Goal: Task Accomplishment & Management: Use online tool/utility

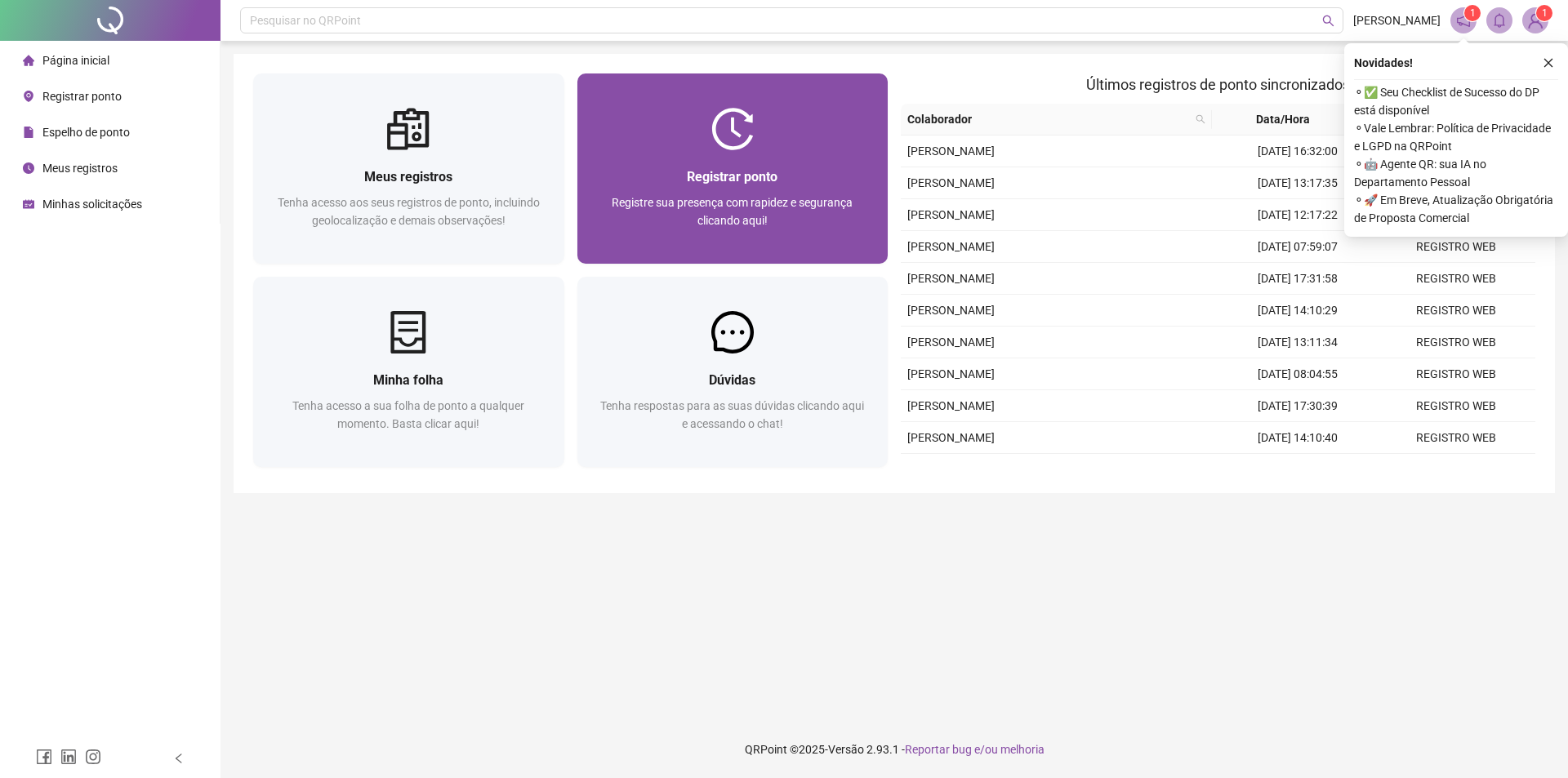
click at [602, 174] on div "Registrar ponto" at bounding box center [732, 176] width 272 height 20
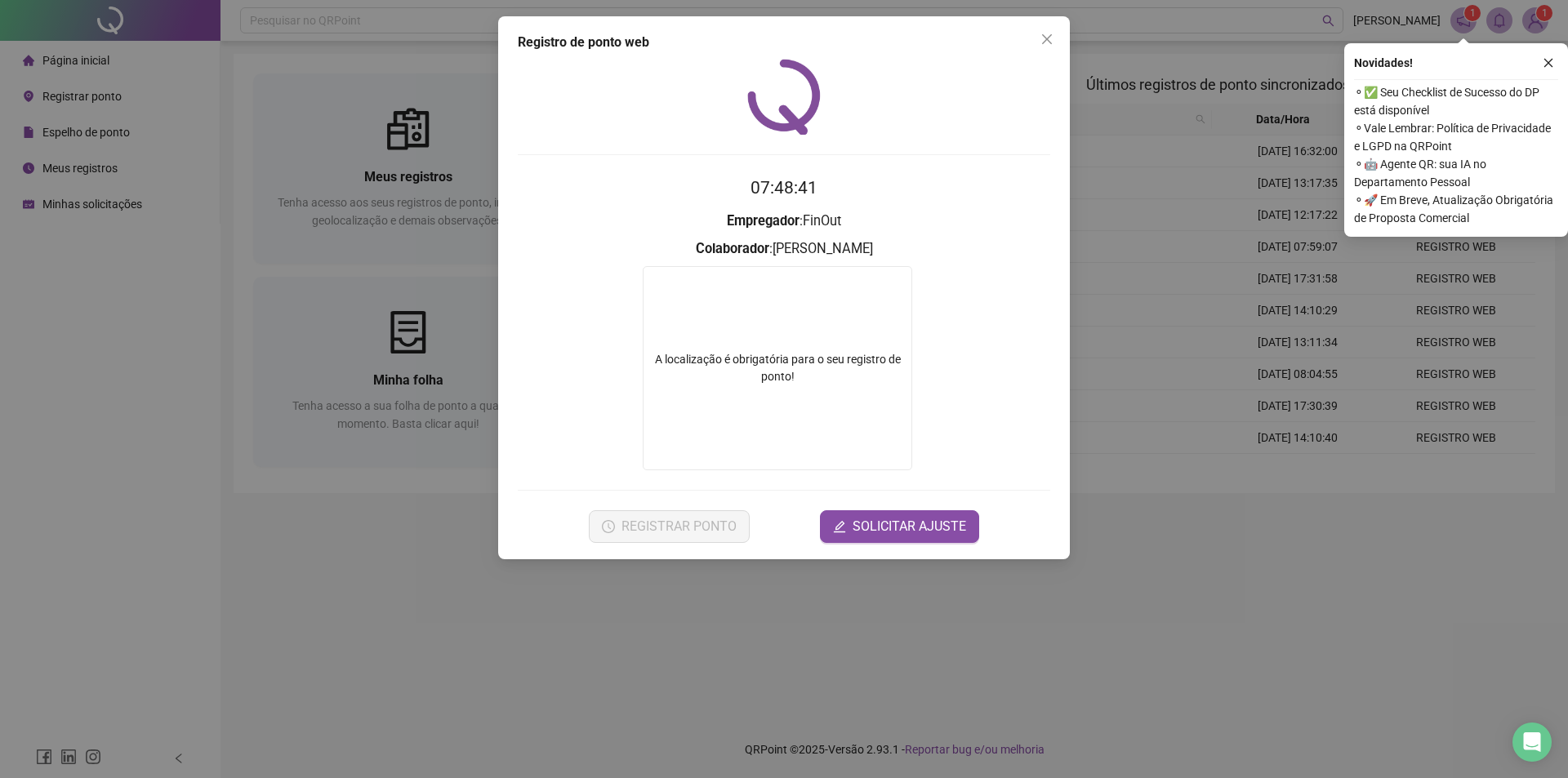
click at [1055, 40] on span "Close" at bounding box center [1047, 39] width 26 height 13
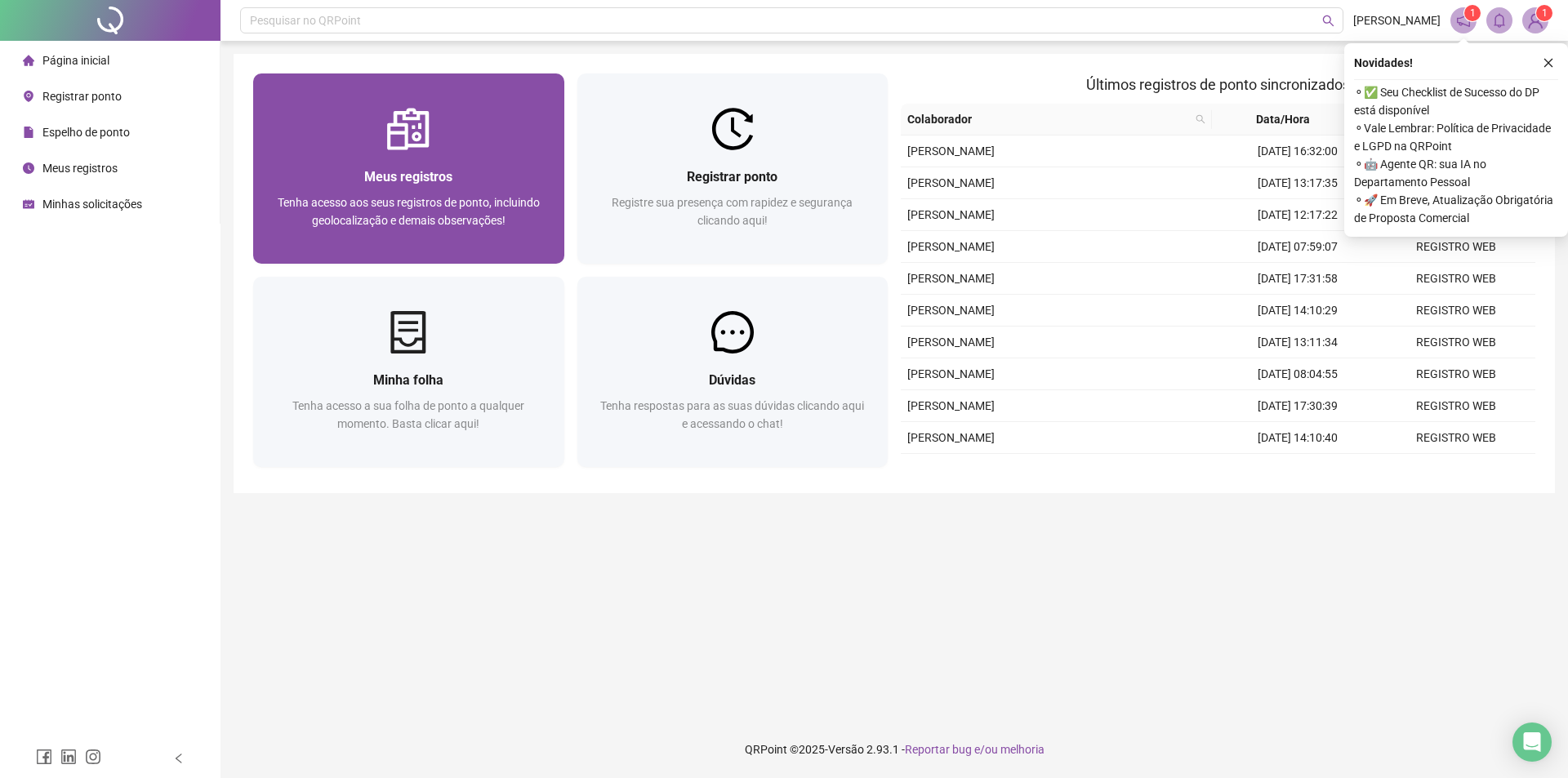
click at [422, 82] on div "Meus registros Tenha acesso aos seus registros de ponto, incluindo geolocalizaç…" at bounding box center [409, 168] width 311 height 190
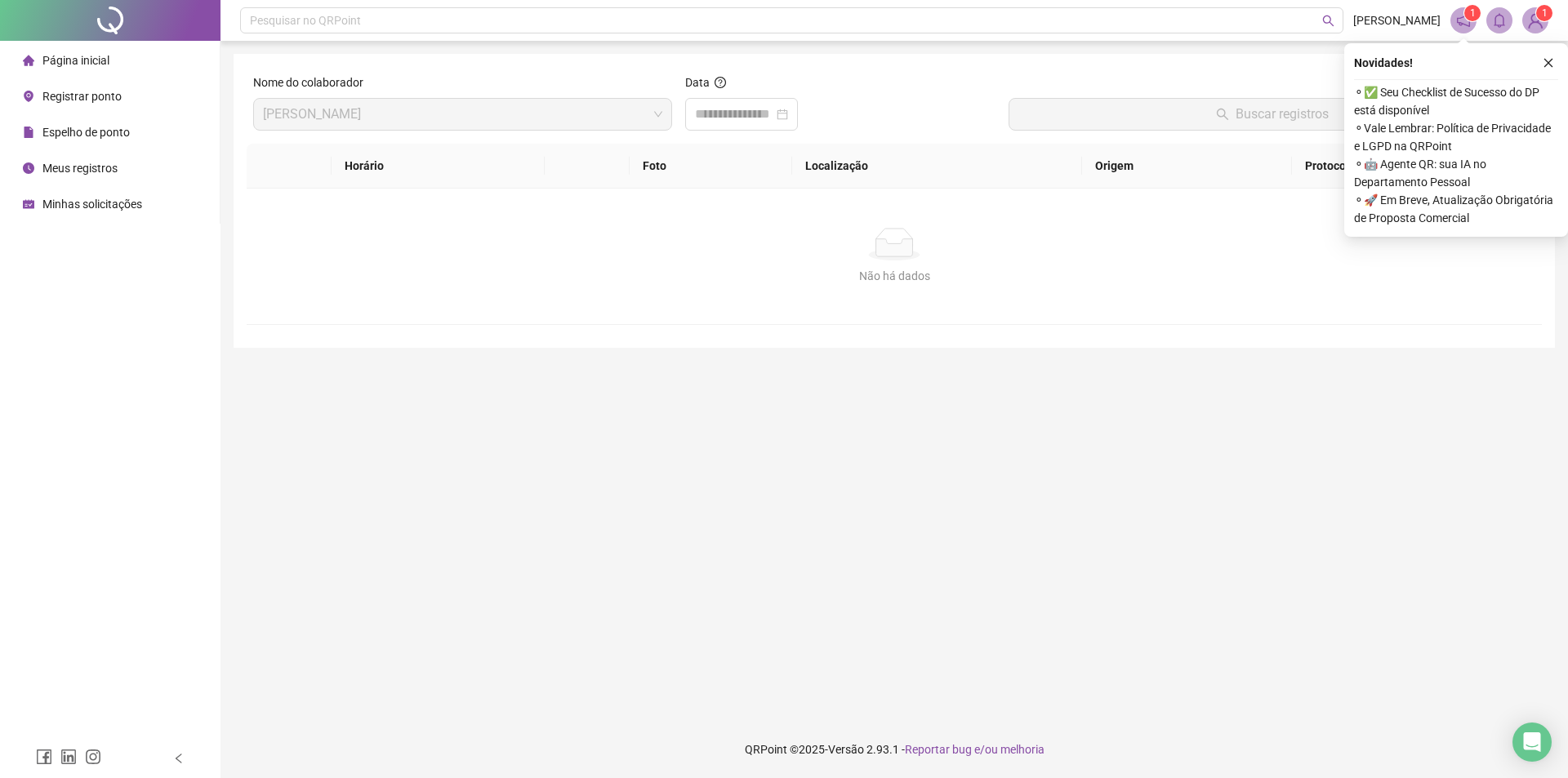
click at [102, 98] on span "Registrar ponto" at bounding box center [82, 96] width 79 height 13
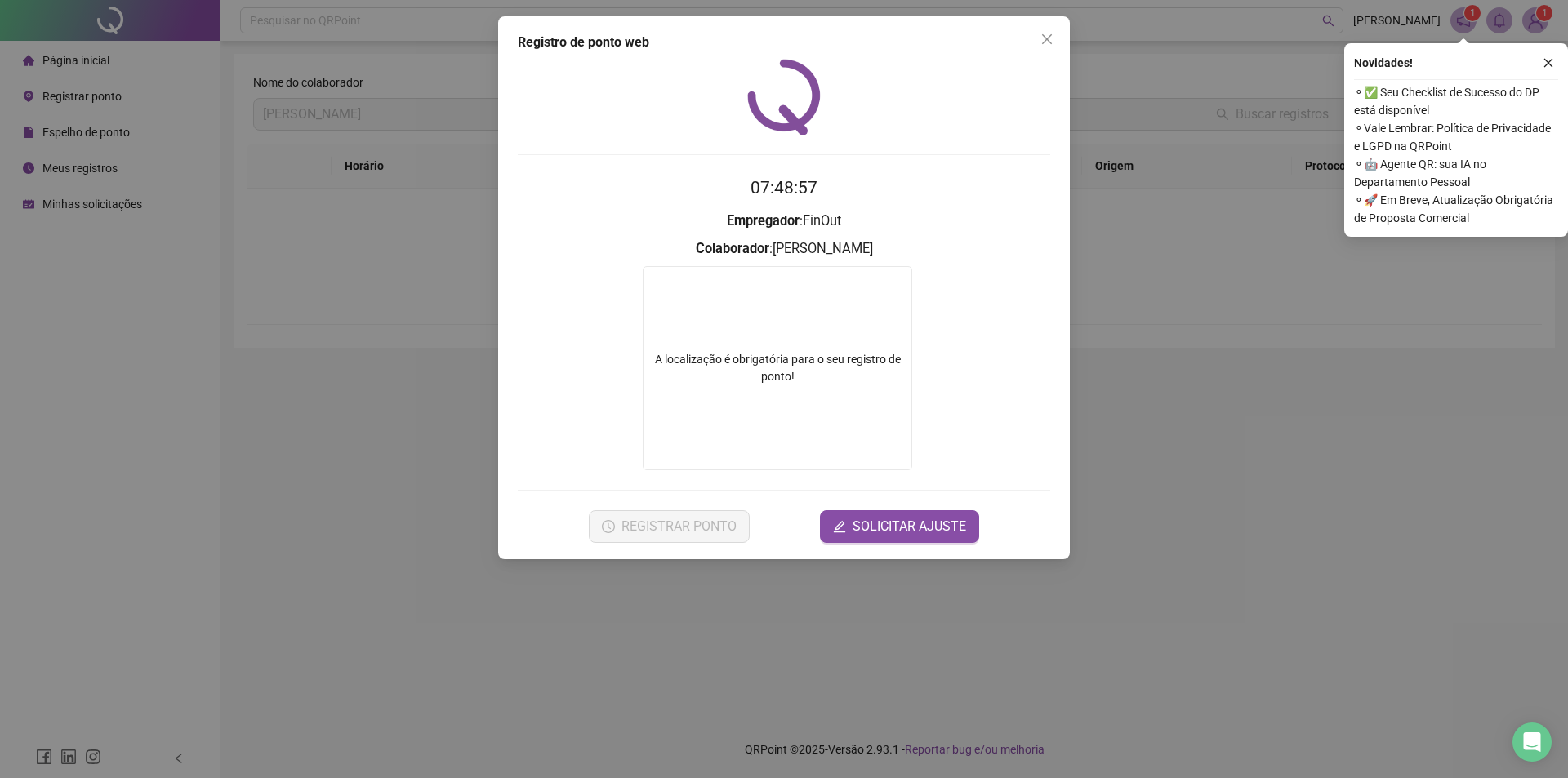
click at [1053, 35] on icon "close" at bounding box center [1046, 39] width 13 height 13
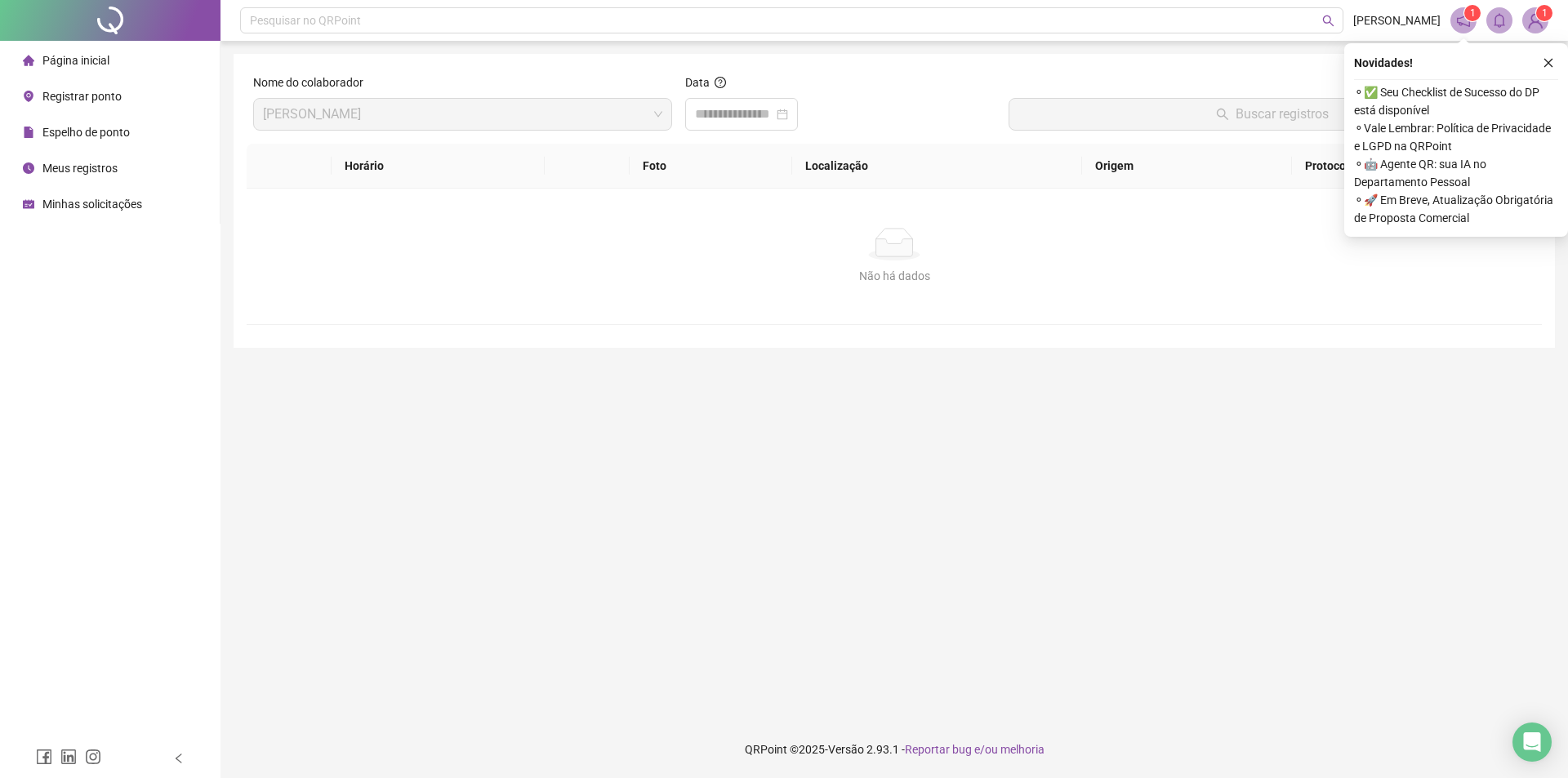
click at [76, 91] on span "Registrar ponto" at bounding box center [82, 96] width 79 height 13
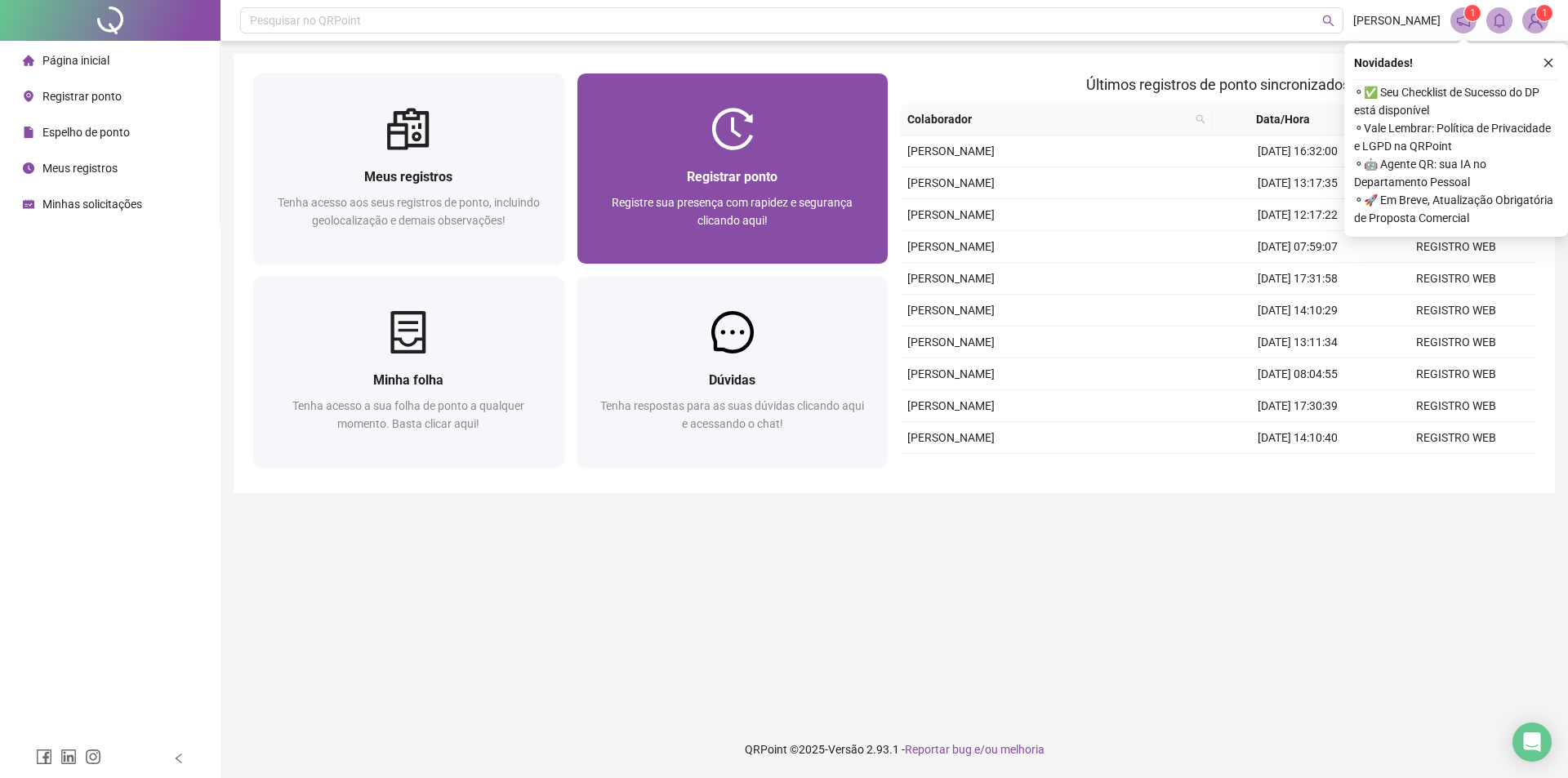
click at [675, 175] on div "Registrar ponto" at bounding box center [732, 176] width 272 height 20
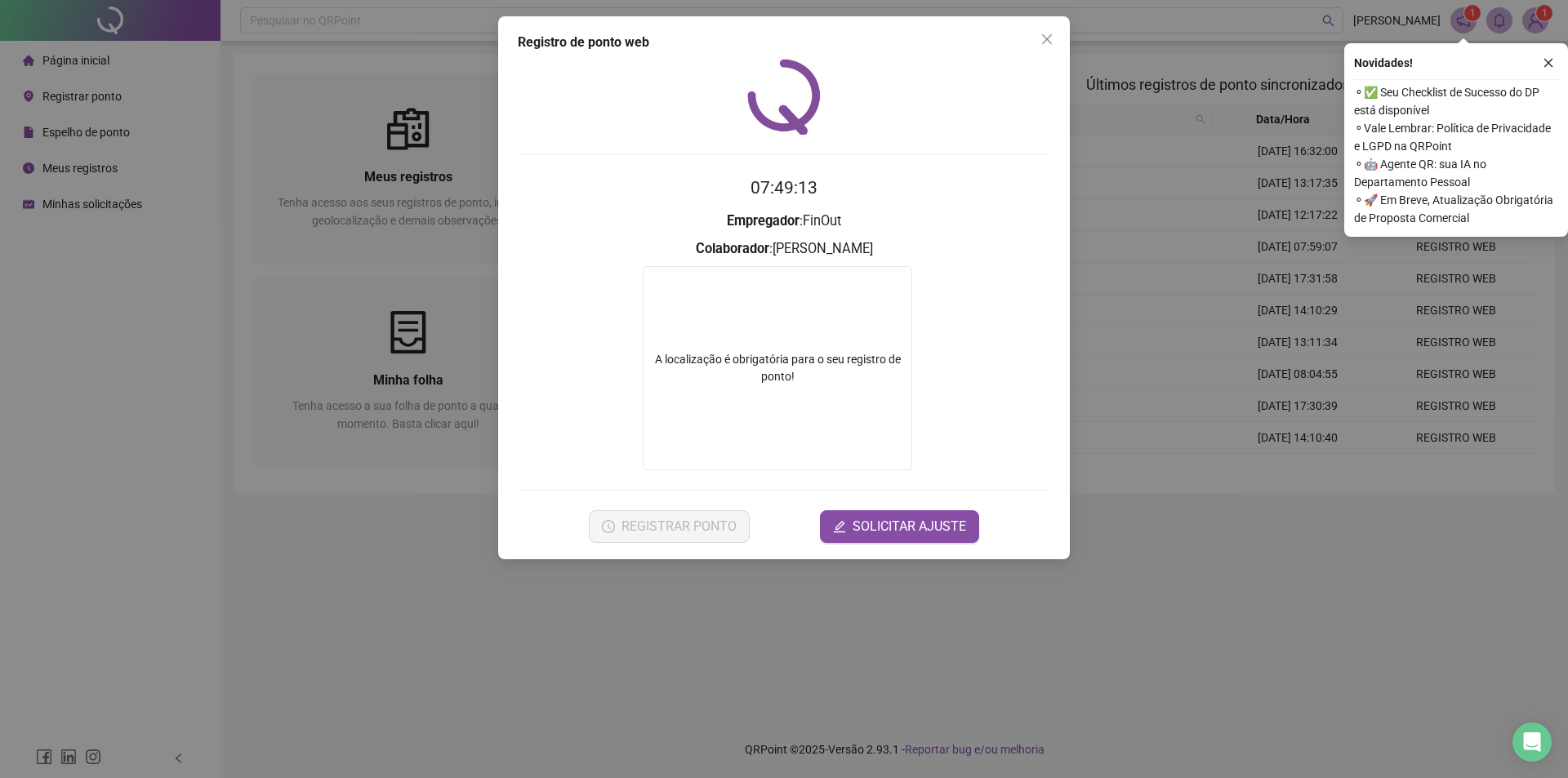
click at [841, 386] on div "A localização é obrigatória para o seu registro de ponto!" at bounding box center [777, 368] width 269 height 204
click at [655, 381] on div "A localização é obrigatória para o seu registro de ponto!" at bounding box center [777, 368] width 268 height 34
click at [719, 362] on div "A localização é obrigatória para o seu registro de ponto!" at bounding box center [777, 368] width 268 height 34
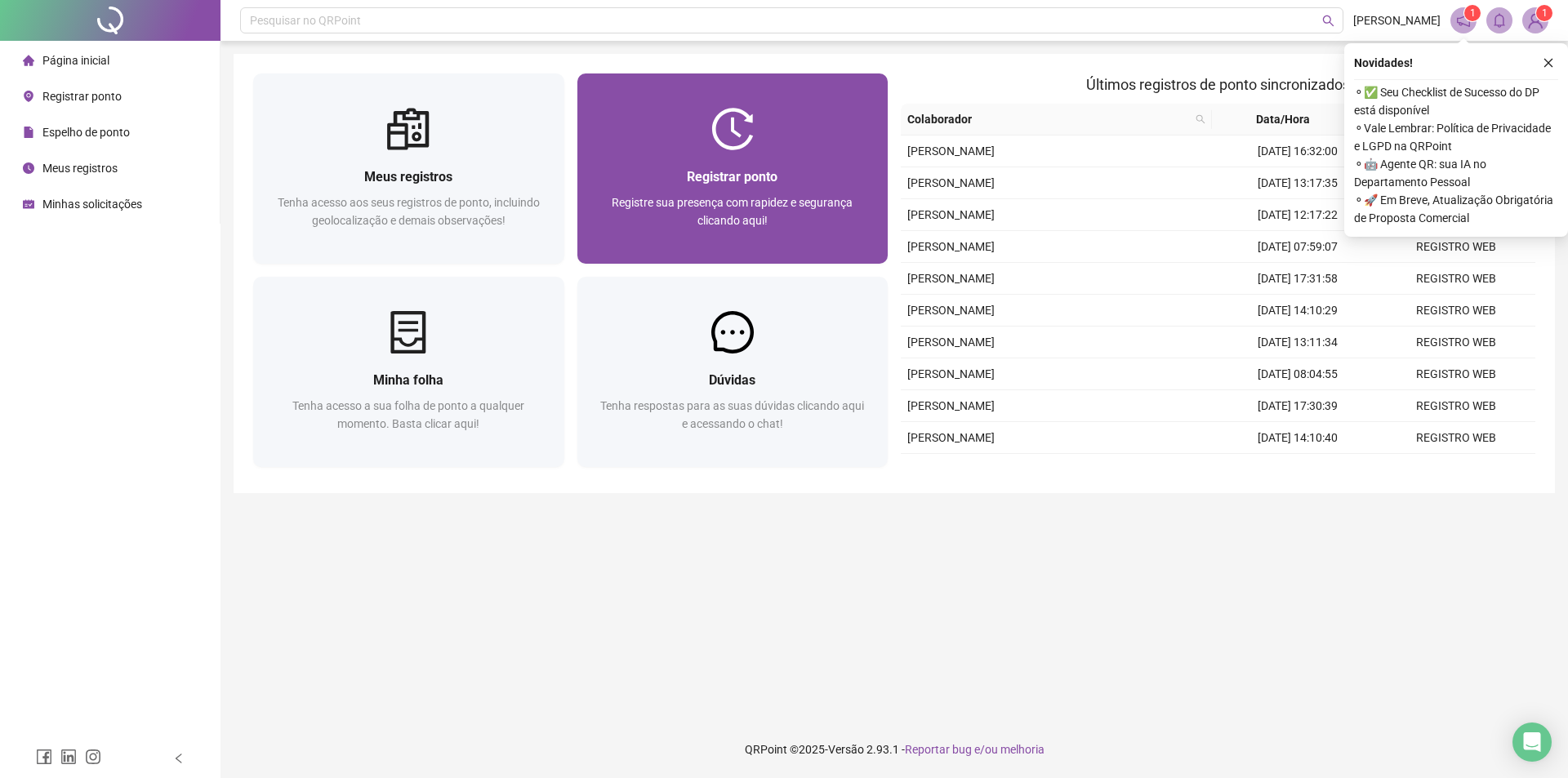
click at [788, 153] on div "Registrar ponto Registre sua presença com rapidez e segurança clicando aqui!" at bounding box center [732, 207] width 311 height 113
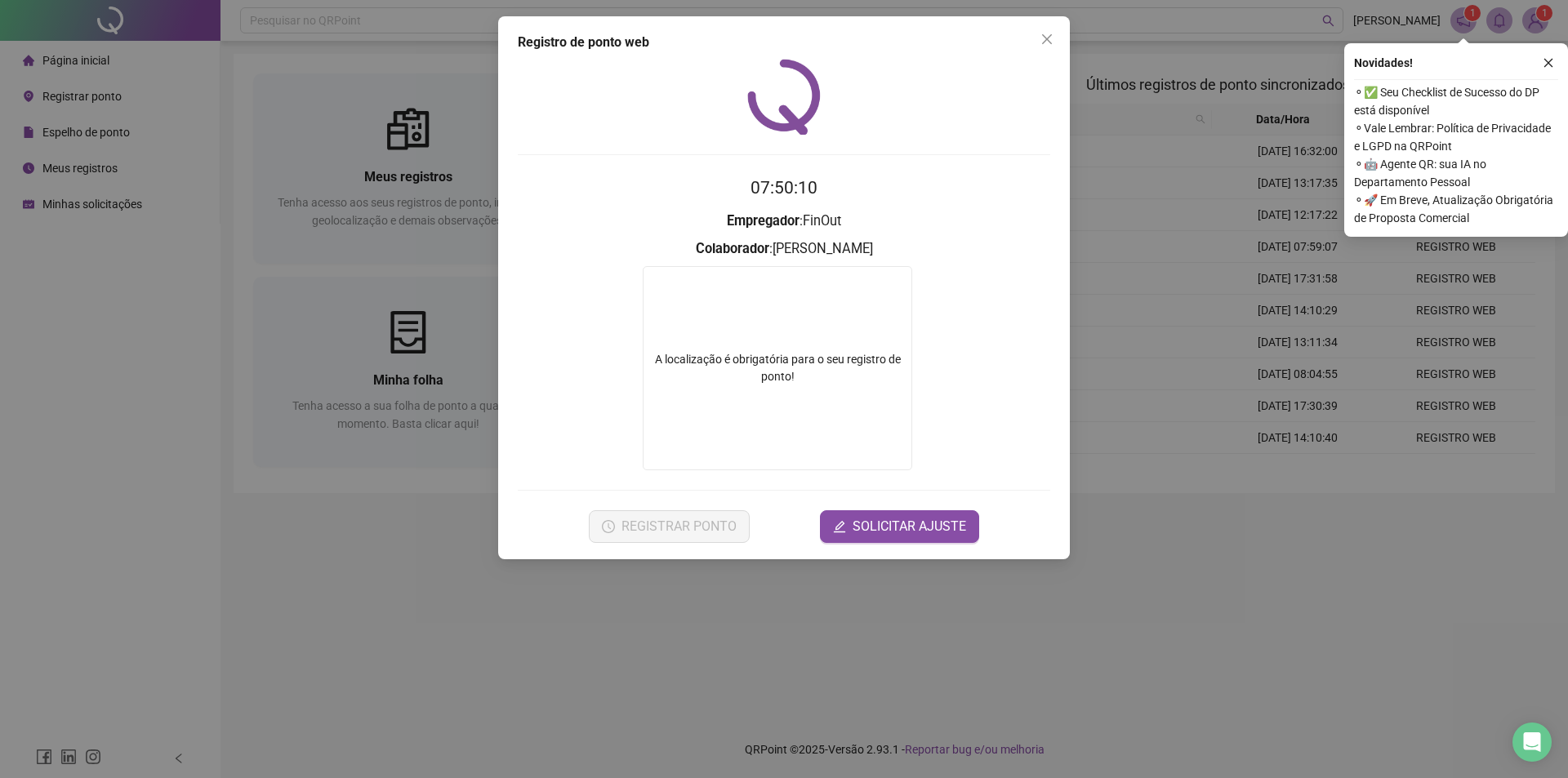
click at [743, 354] on div "A localização é obrigatória para o seu registro de ponto!" at bounding box center [777, 368] width 268 height 34
click at [1040, 33] on icon "close" at bounding box center [1046, 39] width 13 height 13
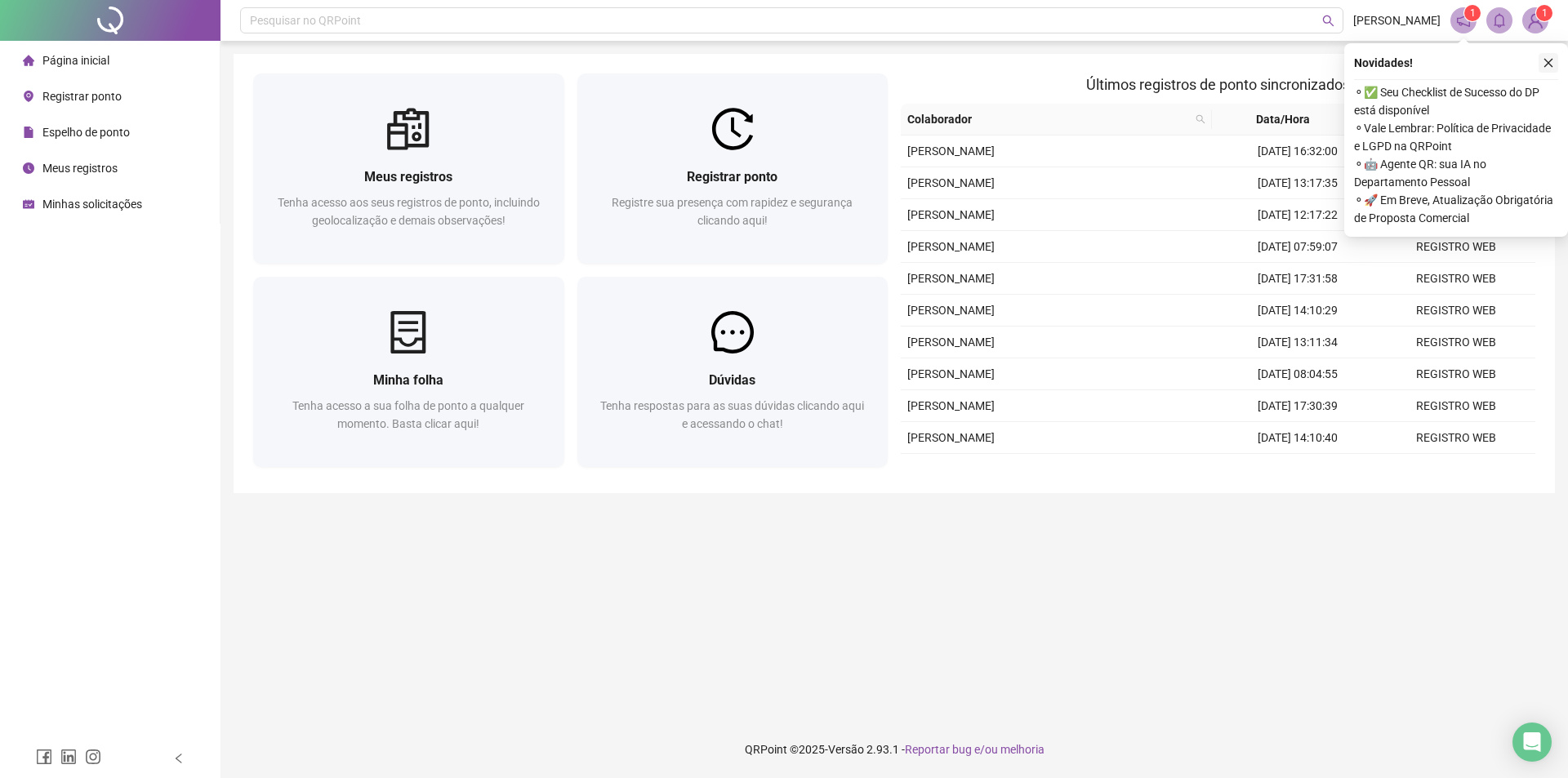
click at [1549, 60] on icon "close" at bounding box center [1548, 63] width 12 height 12
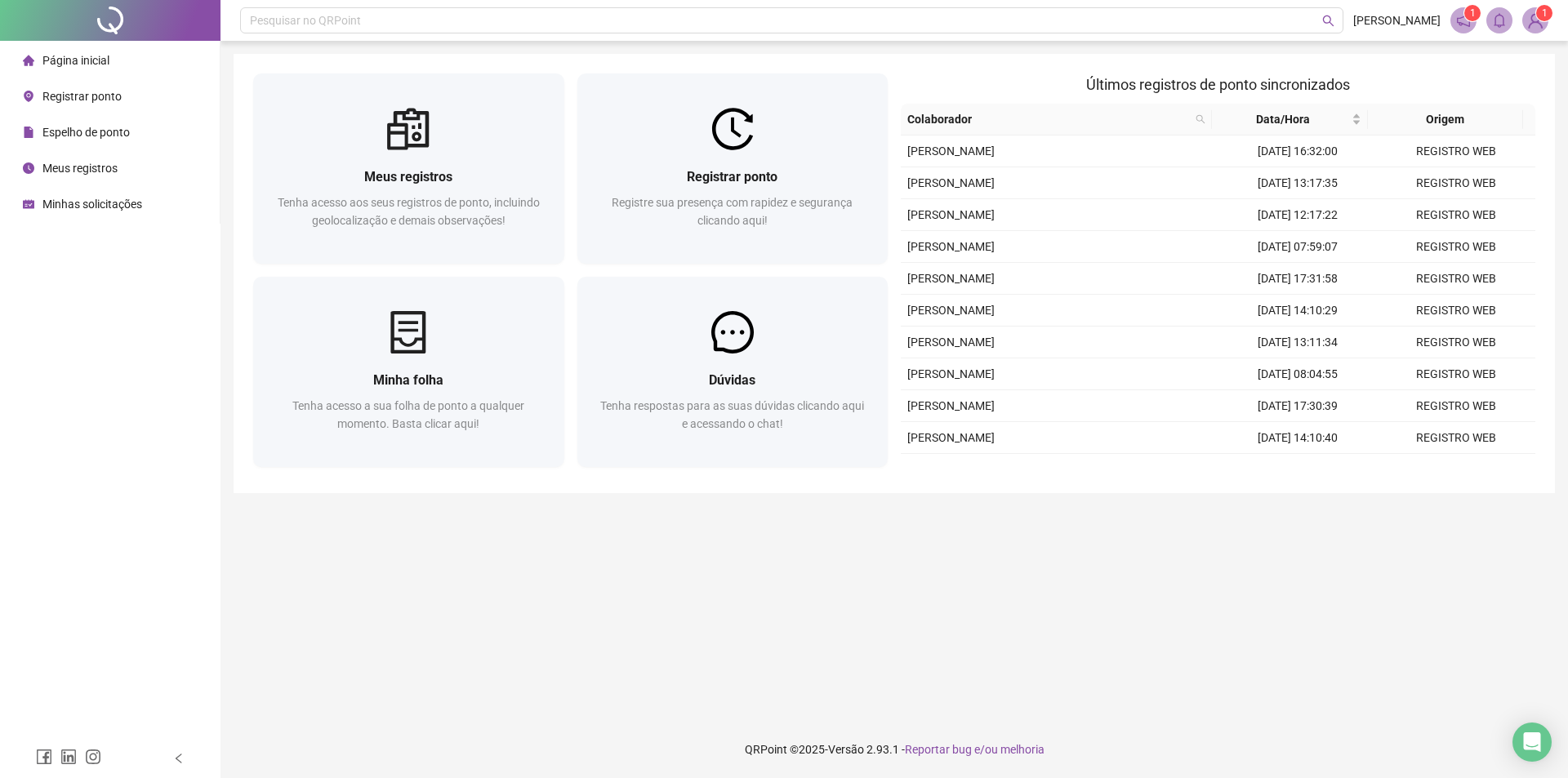
click at [1547, 23] on img at bounding box center [1535, 19] width 24 height 24
click at [1472, 90] on link "Meus dados" at bounding box center [1456, 83] width 76 height 13
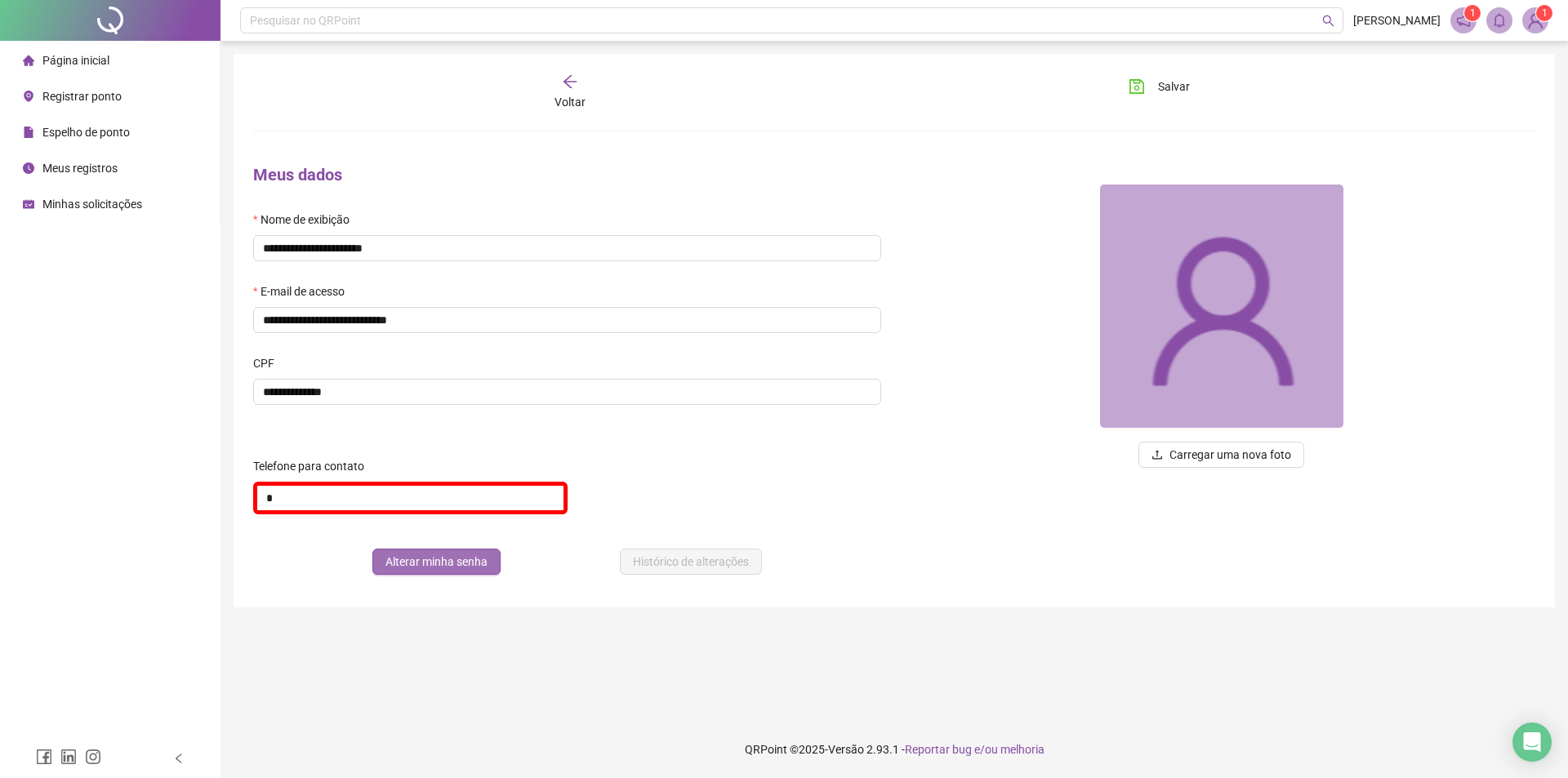
click at [414, 562] on span "Alterar minha senha" at bounding box center [436, 562] width 102 height 18
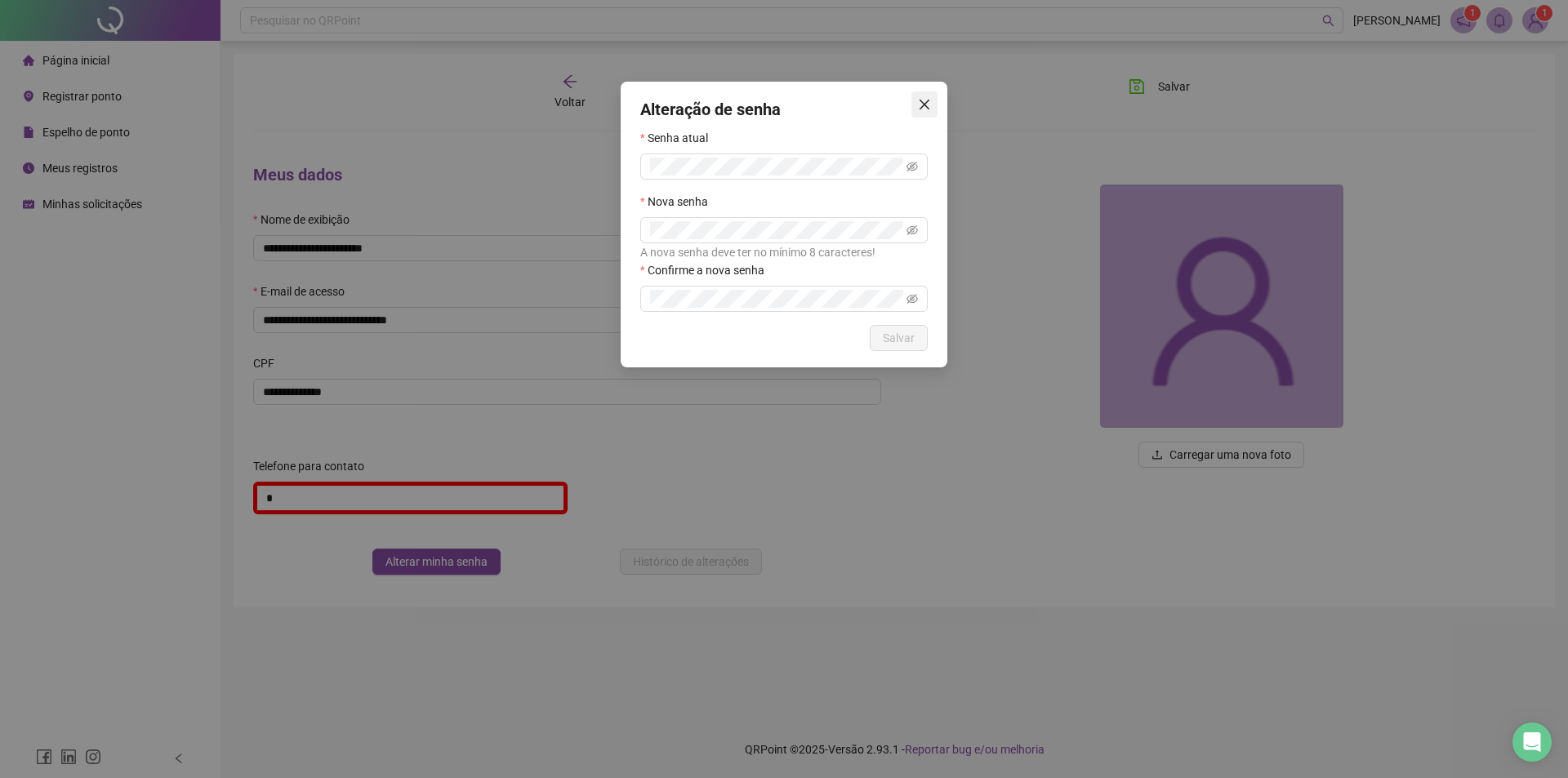
click at [927, 98] on icon "close" at bounding box center [924, 104] width 13 height 13
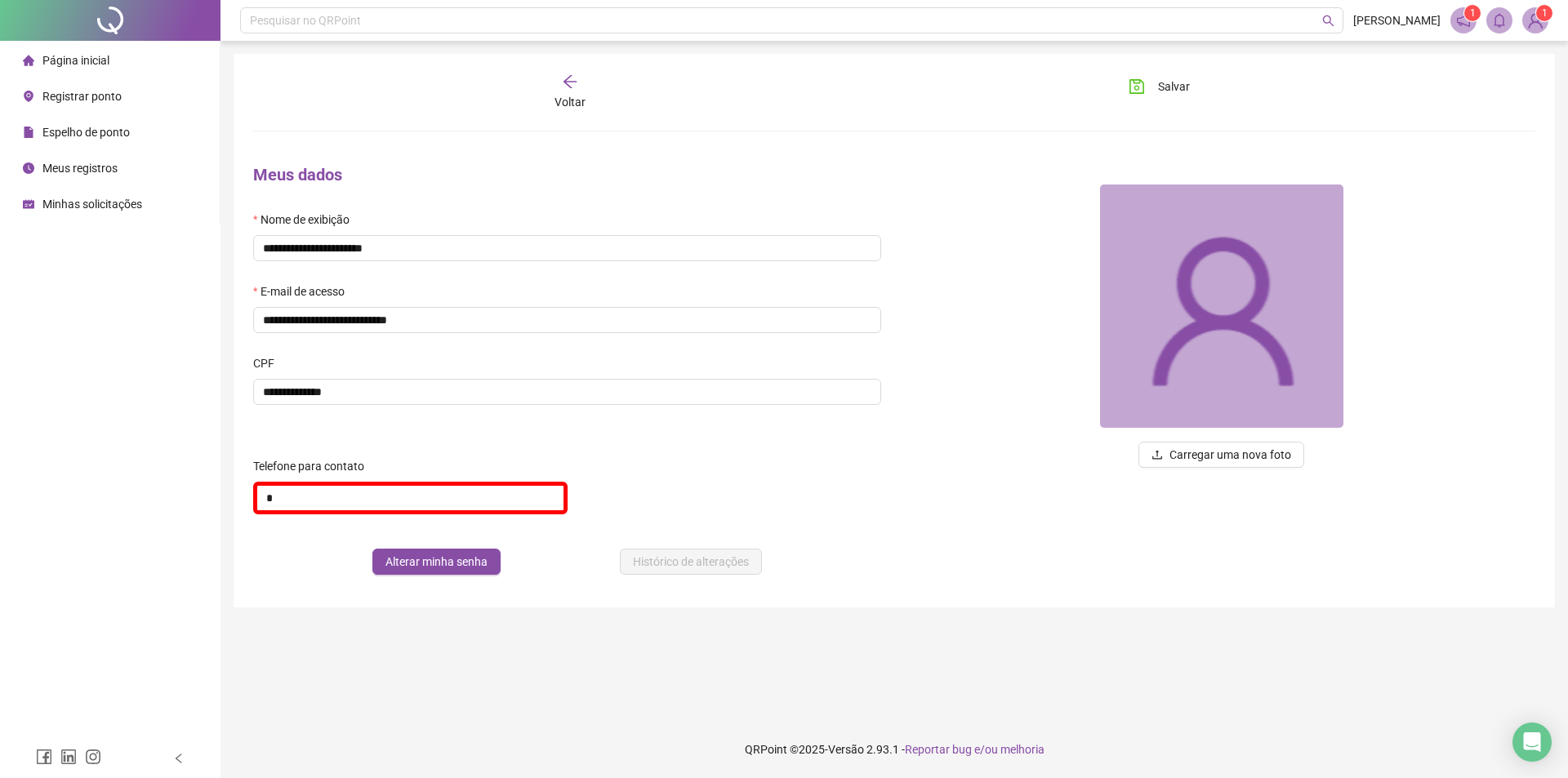
click at [87, 97] on span "Registrar ponto" at bounding box center [82, 96] width 79 height 13
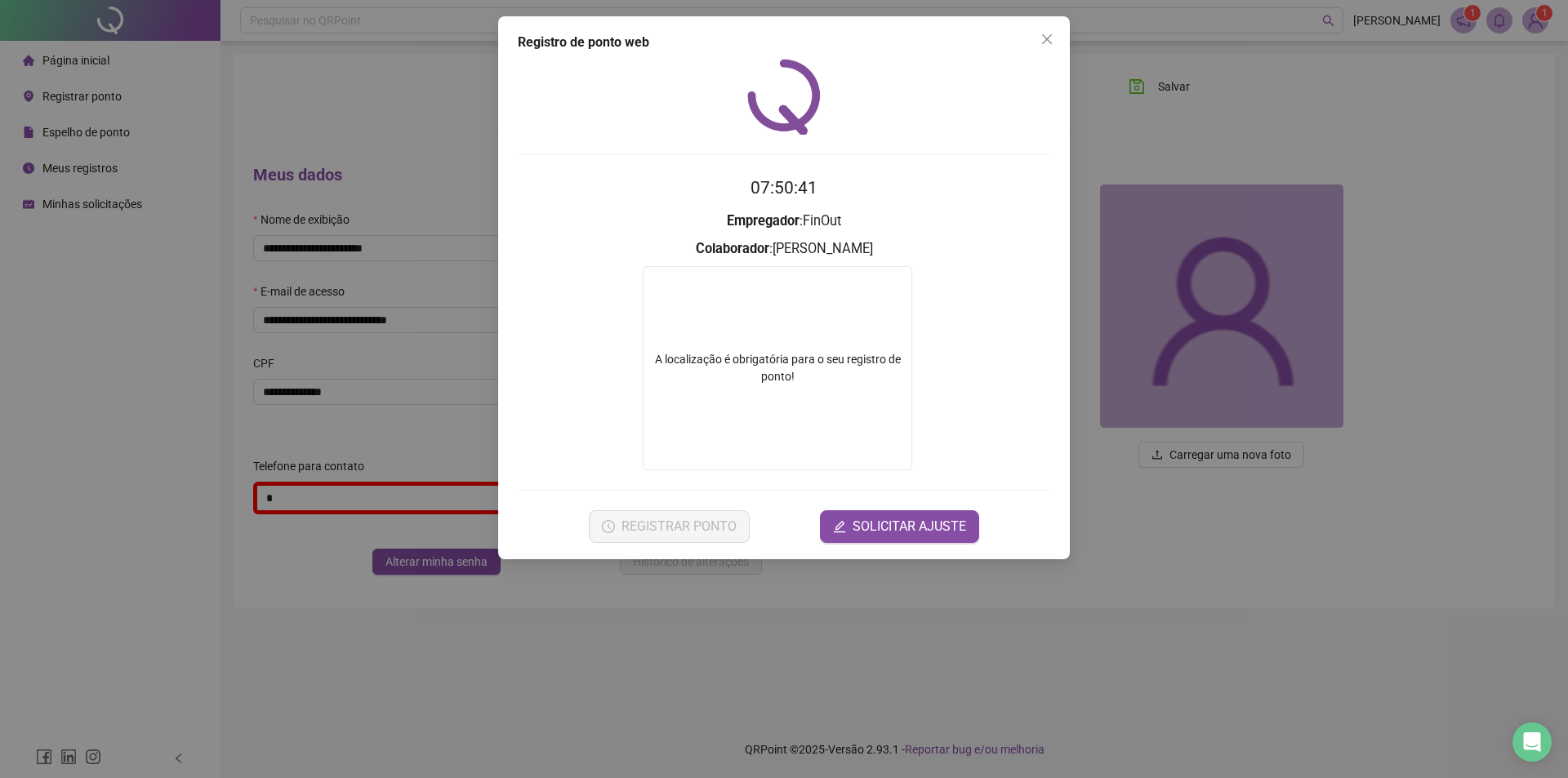
click at [714, 359] on div "A localização é obrigatória para o seu registro de ponto!" at bounding box center [777, 368] width 268 height 34
click at [717, 355] on div "A localização é obrigatória para o seu registro de ponto!" at bounding box center [777, 368] width 268 height 34
click at [718, 349] on div "A localização é obrigatória para o seu registro de ponto!" at bounding box center [777, 368] width 269 height 204
drag, startPoint x: 773, startPoint y: 343, endPoint x: 781, endPoint y: 349, distance: 10.0
click at [781, 349] on div "A localização é obrigatória para o seu registro de ponto!" at bounding box center [777, 368] width 269 height 204
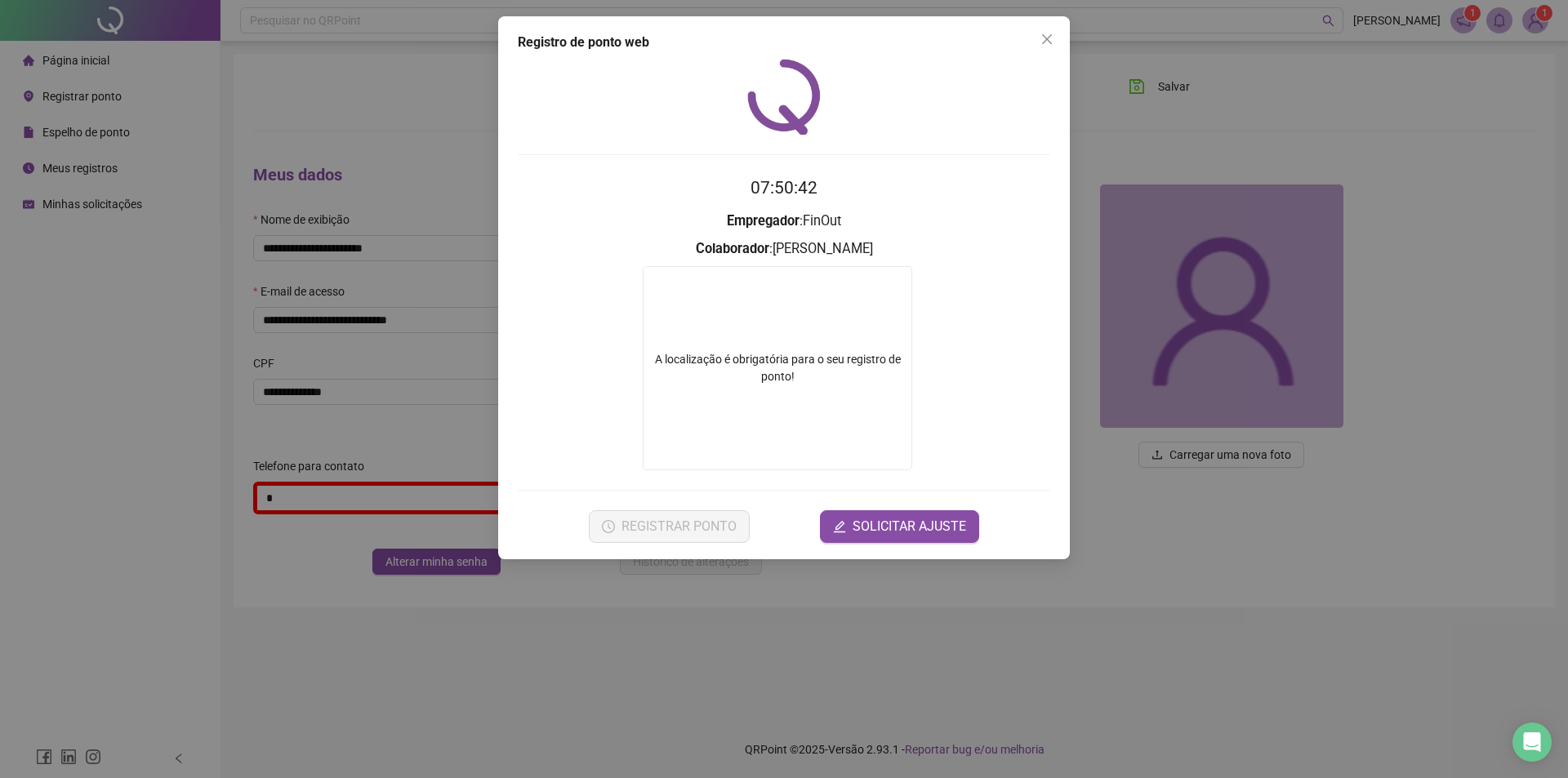
click at [788, 391] on div "A localização é obrigatória para o seu registro de ponto!" at bounding box center [777, 368] width 269 height 204
click at [1046, 41] on icon "close" at bounding box center [1047, 39] width 10 height 10
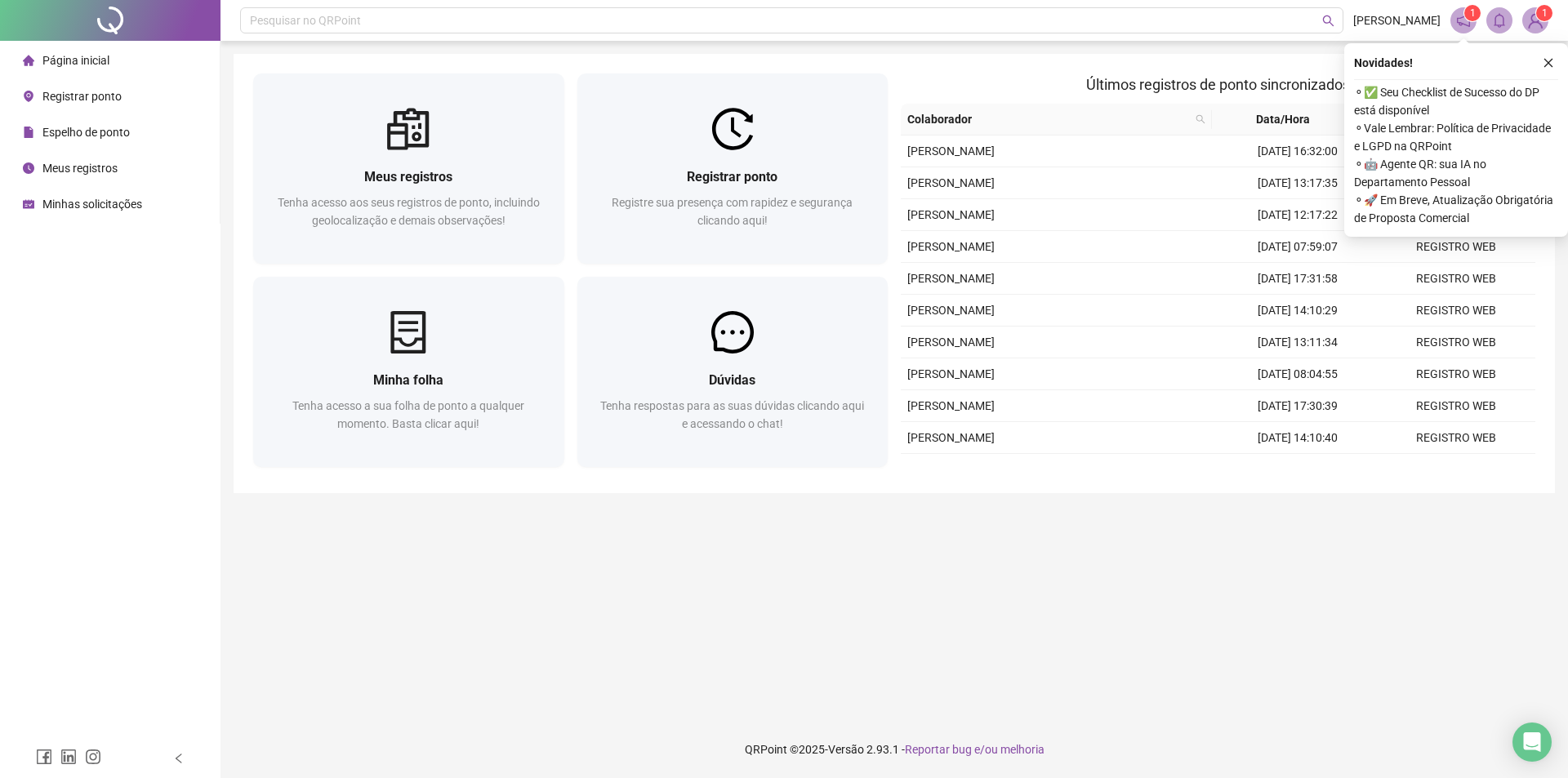
click at [1392, 169] on span "⚬ 🤖 Agente QR: sua IA no Departamento Pessoal" at bounding box center [1456, 173] width 204 height 36
click at [1549, 60] on icon "close" at bounding box center [1548, 63] width 12 height 12
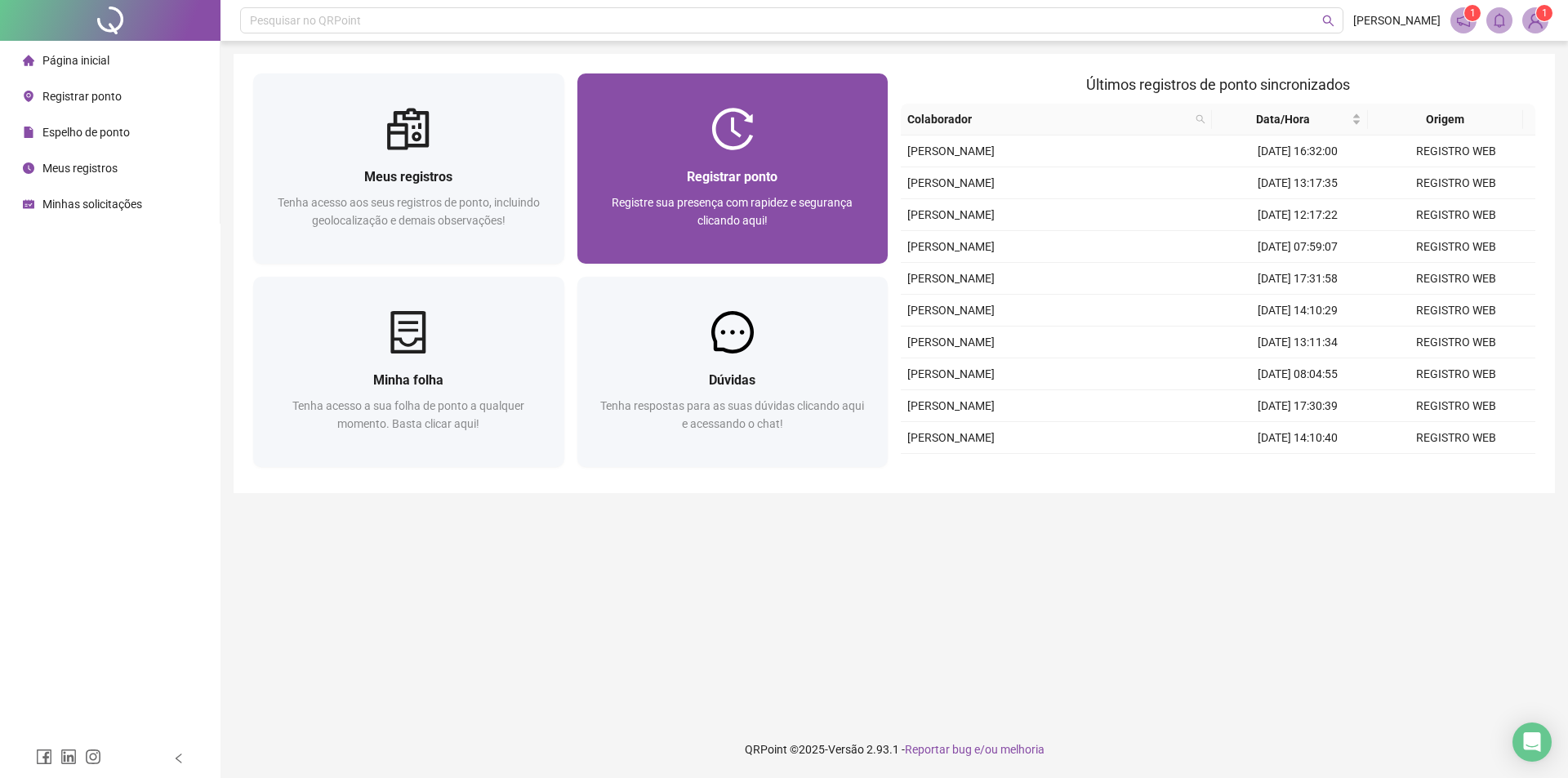
click at [746, 217] on span "Registre sua presença com rapidez e segurança clicando aqui!" at bounding box center [731, 212] width 241 height 31
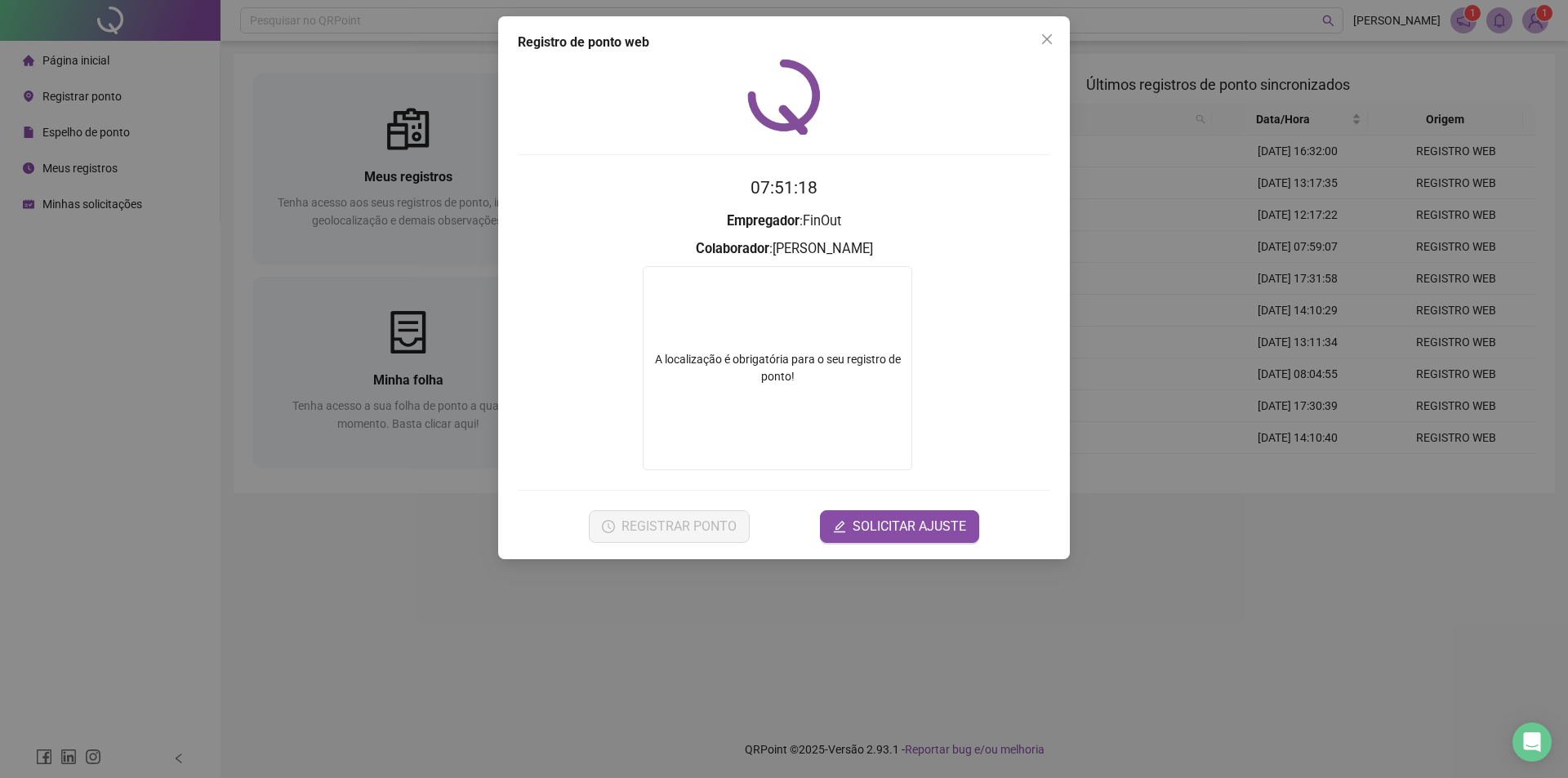
click at [782, 413] on div "A localização é obrigatória para o seu registro de ponto!" at bounding box center [777, 368] width 269 height 204
click at [788, 413] on div "A localização é obrigatória para o seu registro de ponto!" at bounding box center [777, 368] width 269 height 204
drag, startPoint x: 792, startPoint y: 412, endPoint x: 798, endPoint y: 420, distance: 10.0
click at [798, 420] on div "A localização é obrigatória para o seu registro de ponto!" at bounding box center [777, 368] width 269 height 204
click at [849, 355] on div "A localização é obrigatória para o seu registro de ponto!" at bounding box center [777, 368] width 268 height 34
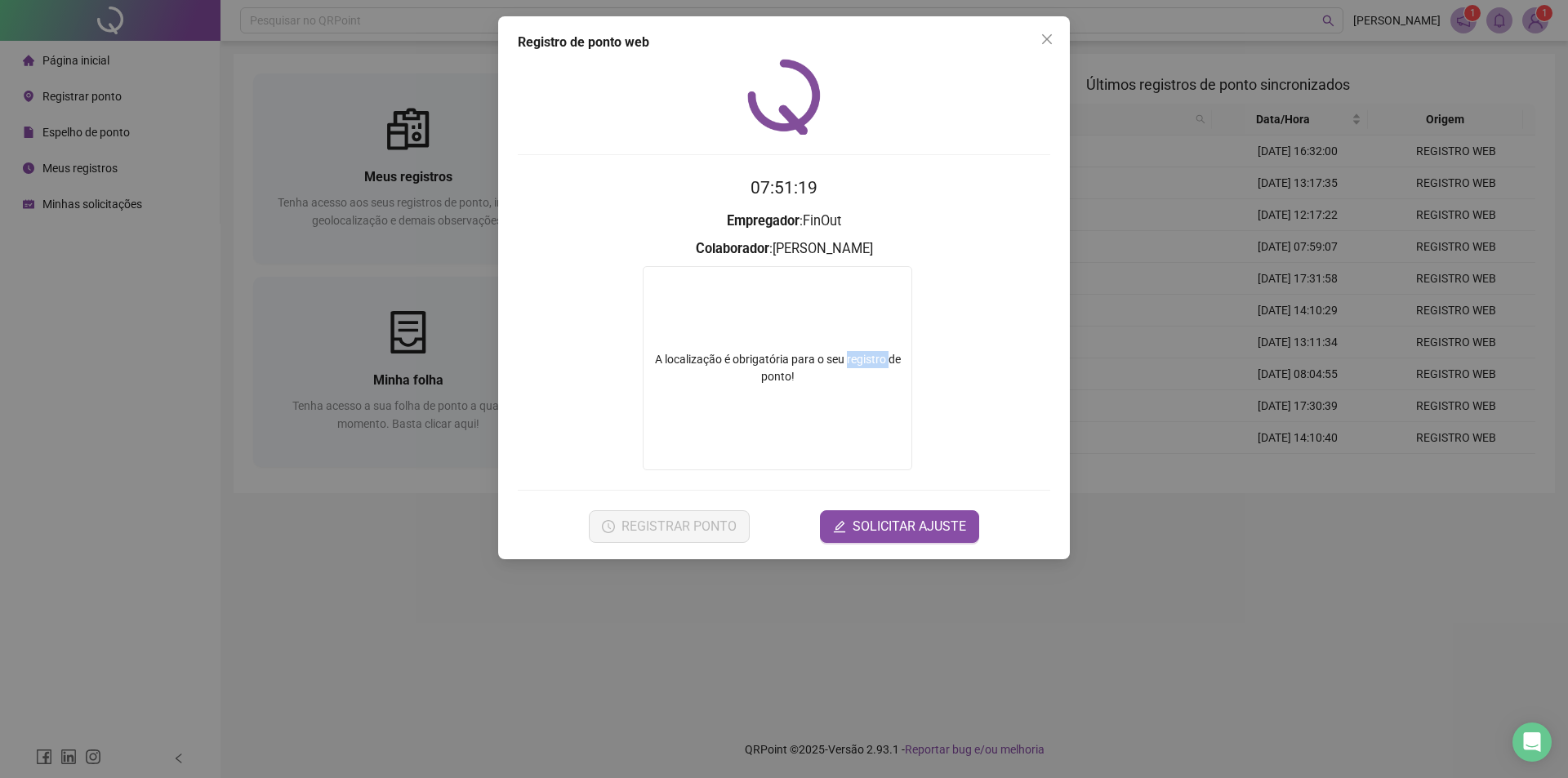
click at [849, 355] on div "A localização é obrigatória para o seu registro de ponto!" at bounding box center [777, 368] width 268 height 34
click at [1055, 37] on span "Close" at bounding box center [1047, 39] width 26 height 13
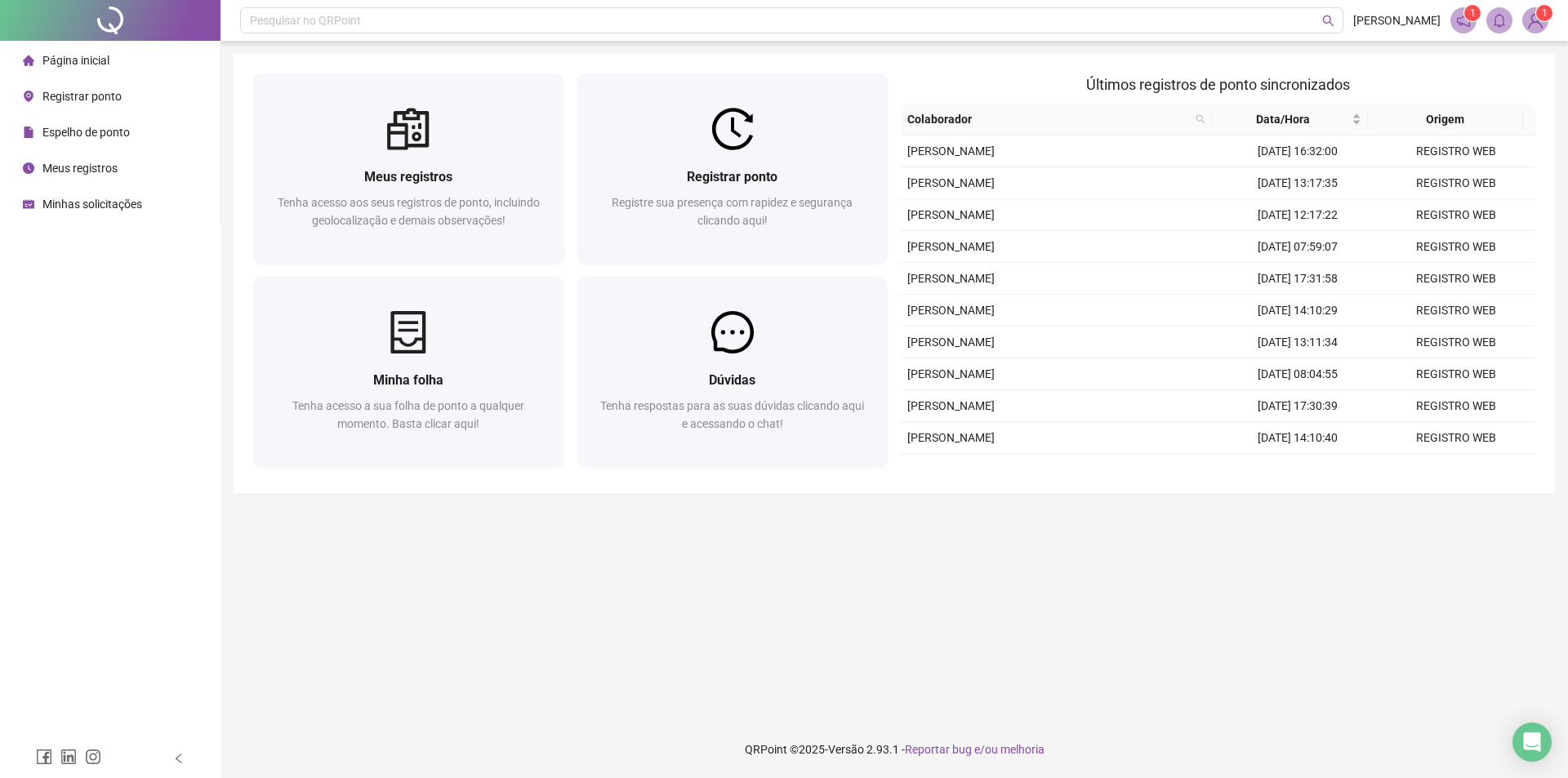
click at [1541, 10] on sup "1" at bounding box center [1545, 13] width 17 height 17
click at [1489, 77] on link "Meus dados" at bounding box center [1456, 83] width 76 height 13
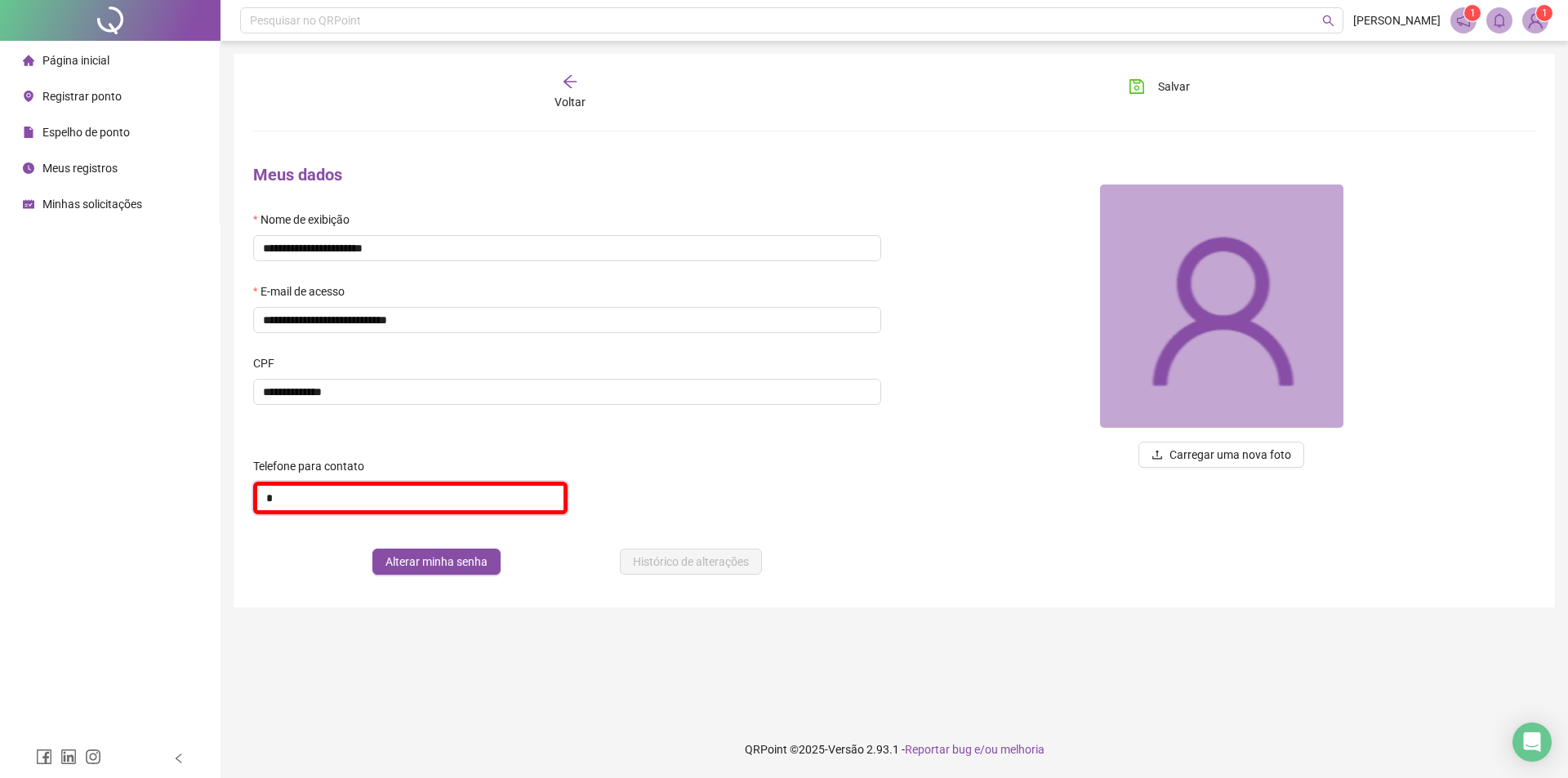
click at [366, 488] on input "*" at bounding box center [411, 498] width 315 height 33
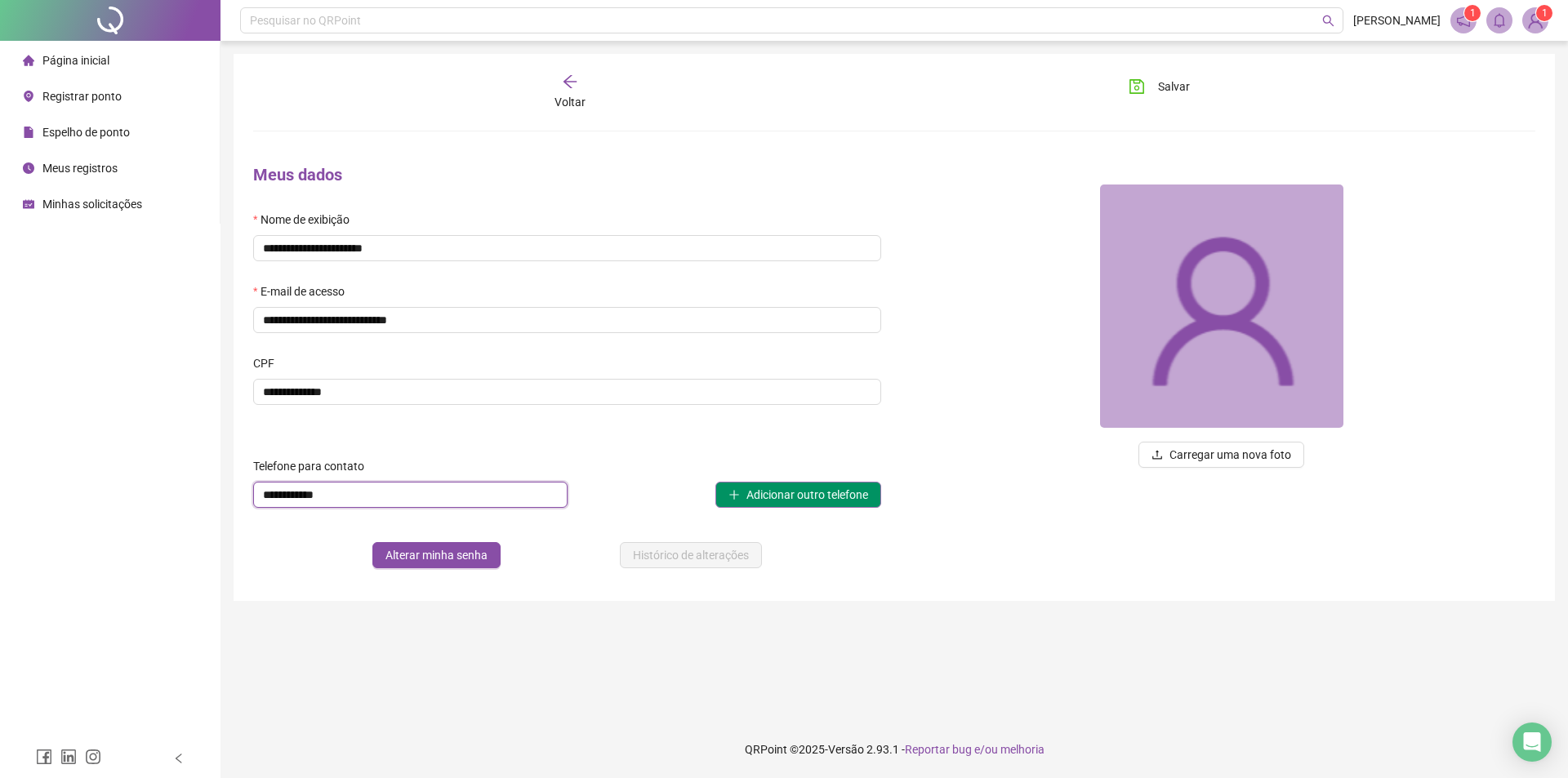
type input "**********"
click at [832, 489] on span "Adicionar outro telefone" at bounding box center [807, 494] width 122 height 18
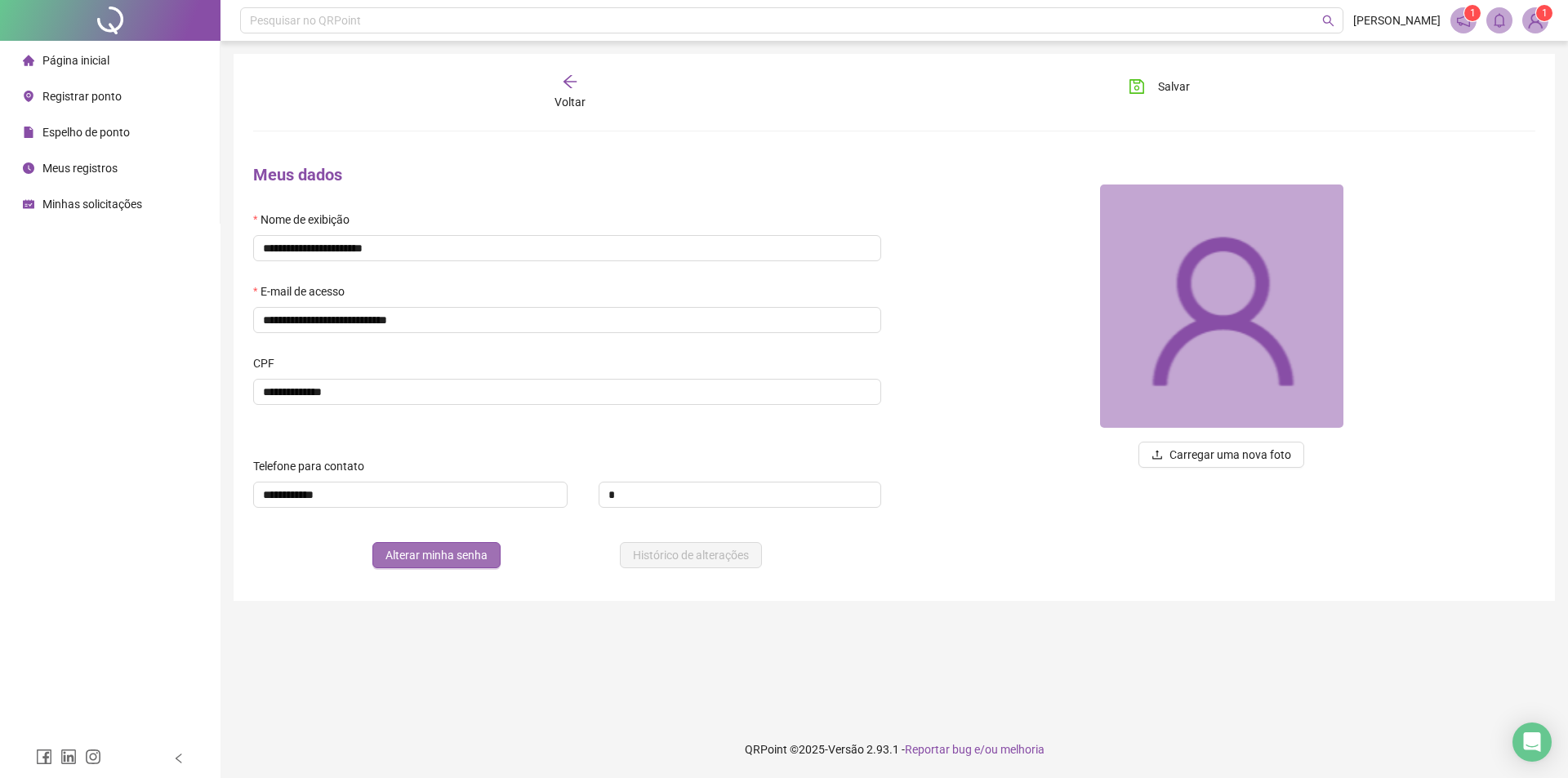
click at [446, 546] on span "Alterar minha senha" at bounding box center [436, 555] width 102 height 18
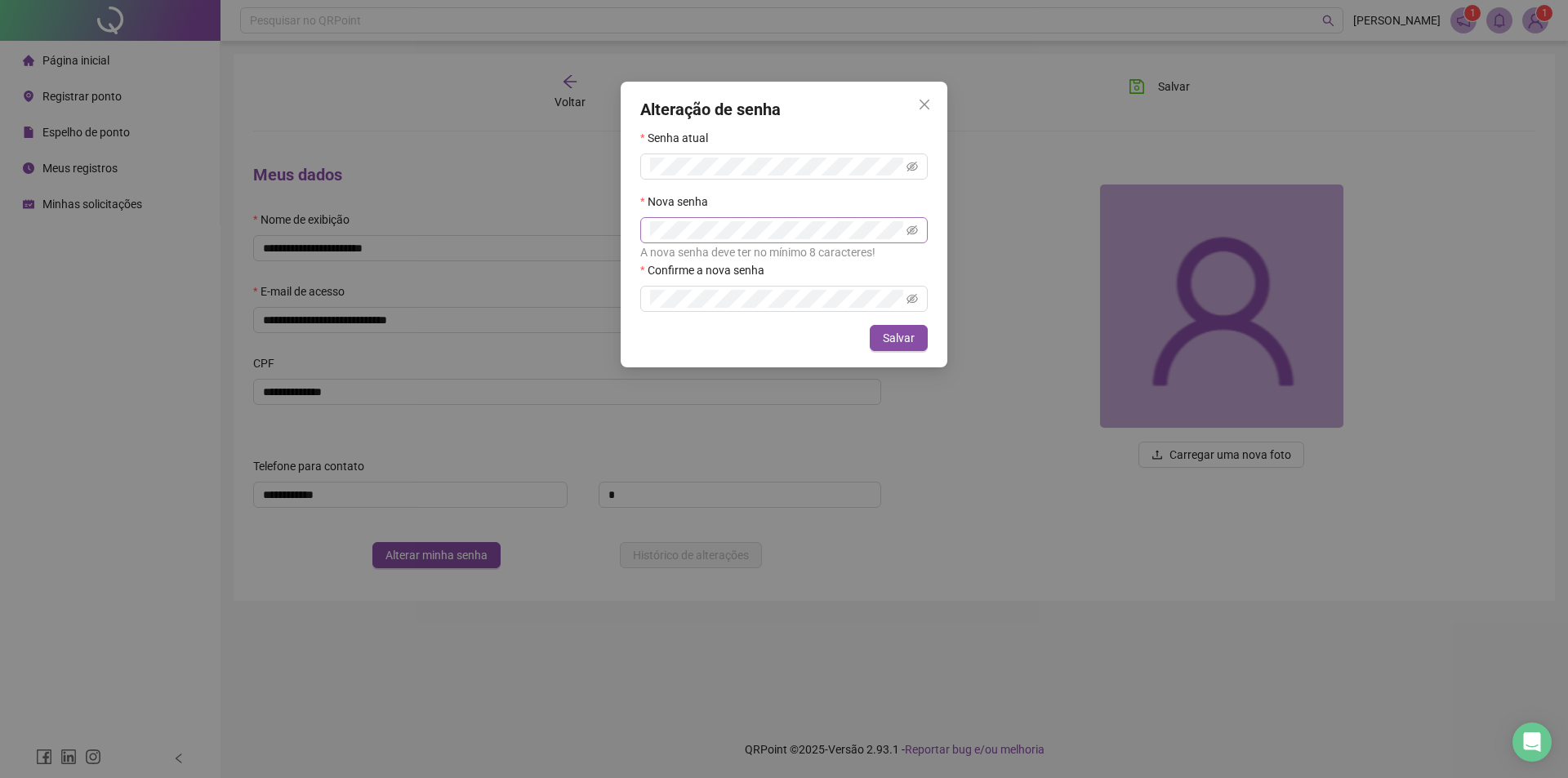
click at [904, 229] on span at bounding box center [784, 230] width 288 height 26
click at [910, 229] on icon "eye-invisible" at bounding box center [913, 230] width 12 height 12
click at [914, 294] on icon "eye-invisible" at bounding box center [913, 299] width 12 height 12
click at [904, 334] on span "Salvar" at bounding box center [899, 338] width 32 height 18
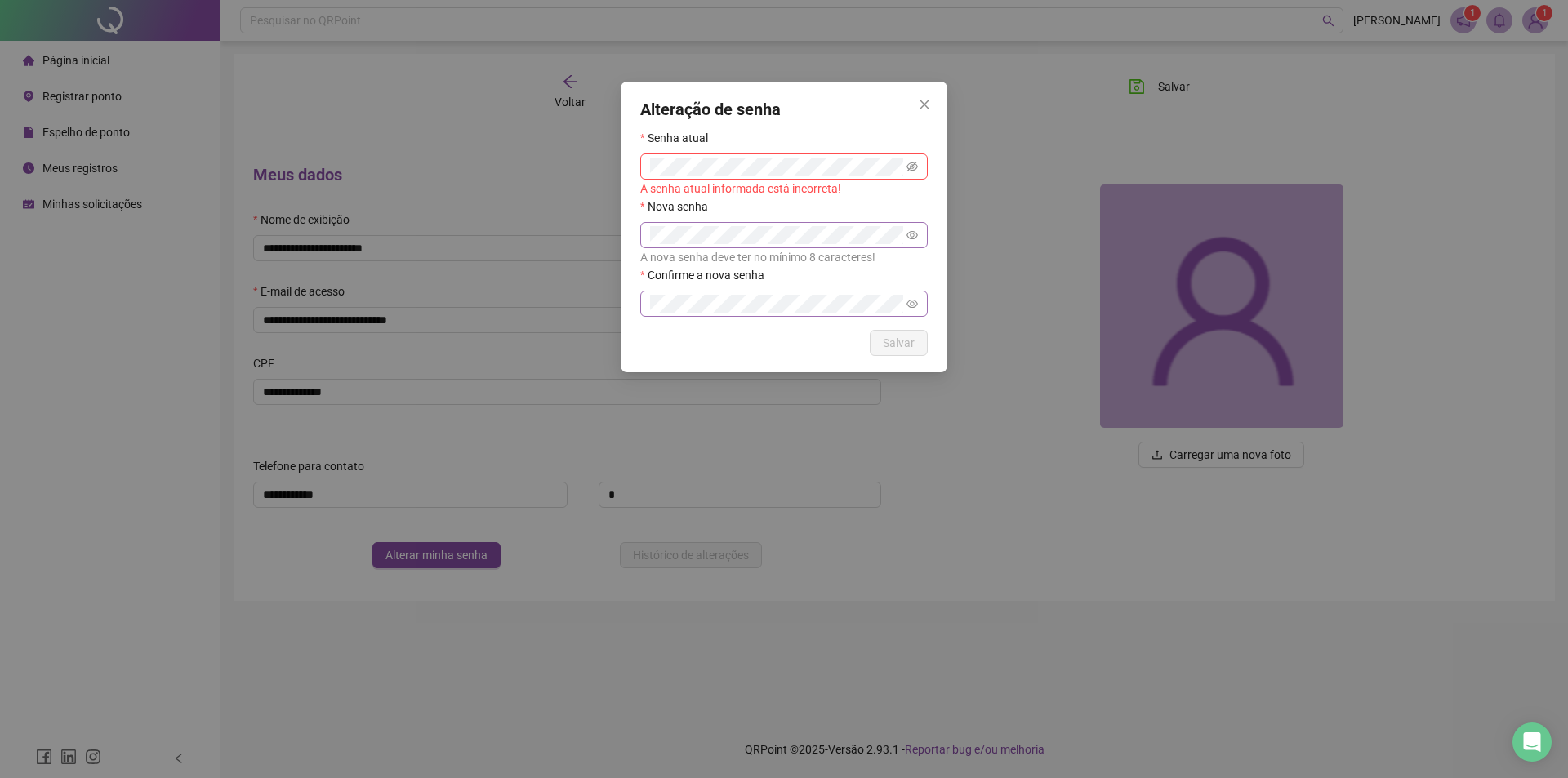
click at [921, 105] on icon "close" at bounding box center [924, 104] width 13 height 13
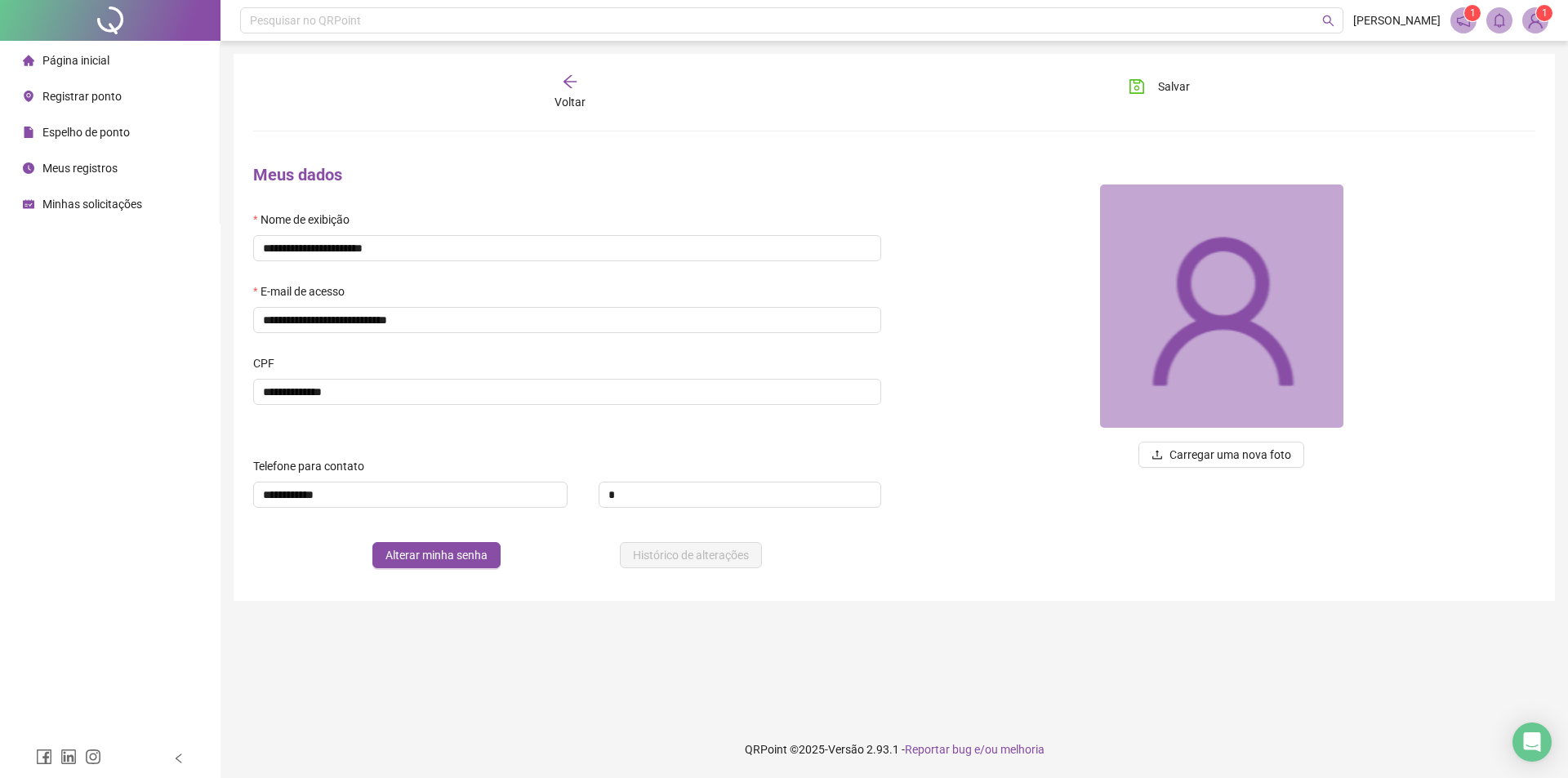
click at [94, 92] on span "Registrar ponto" at bounding box center [82, 96] width 79 height 13
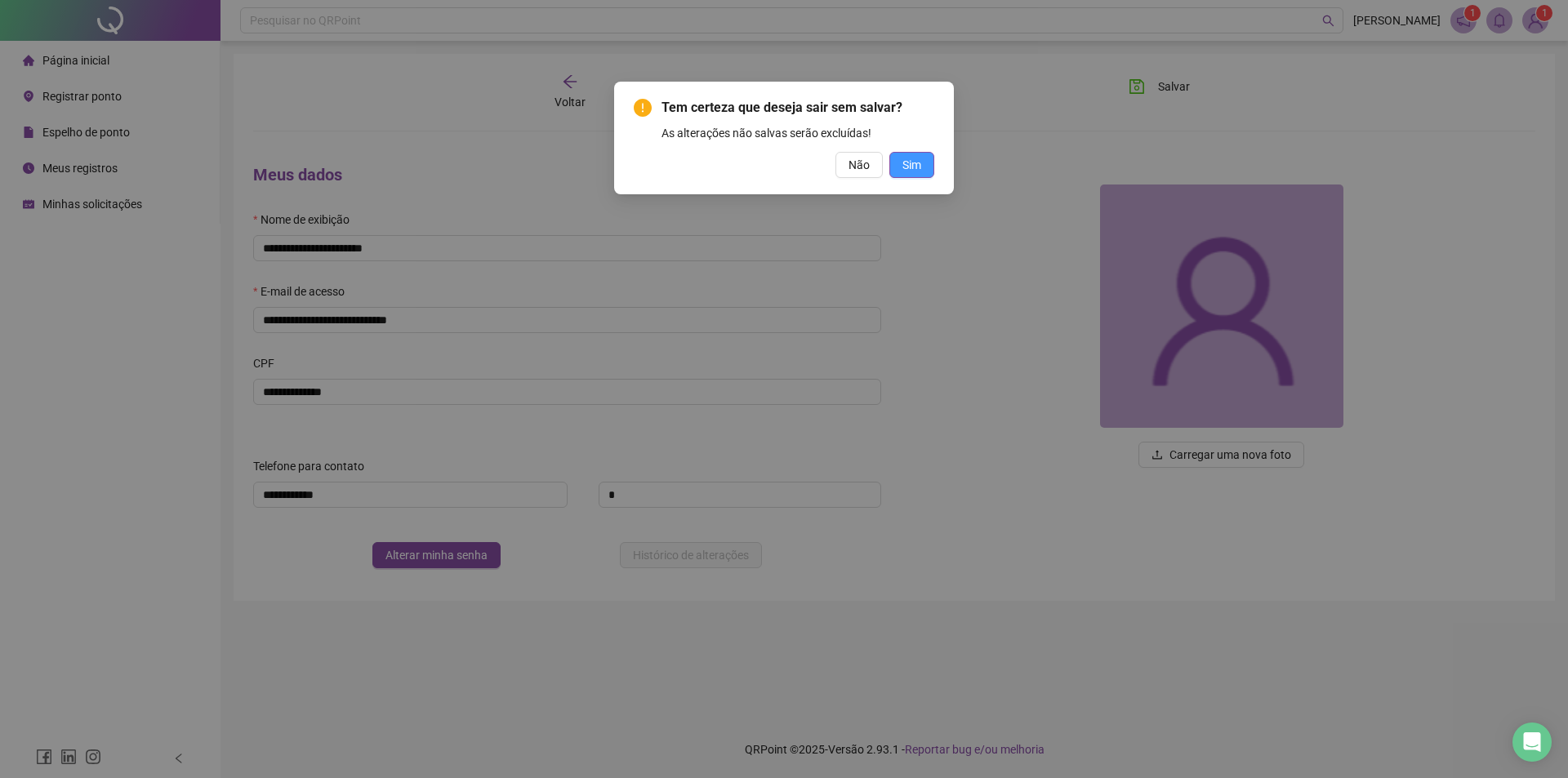
click at [910, 157] on span "Sim" at bounding box center [912, 165] width 19 height 18
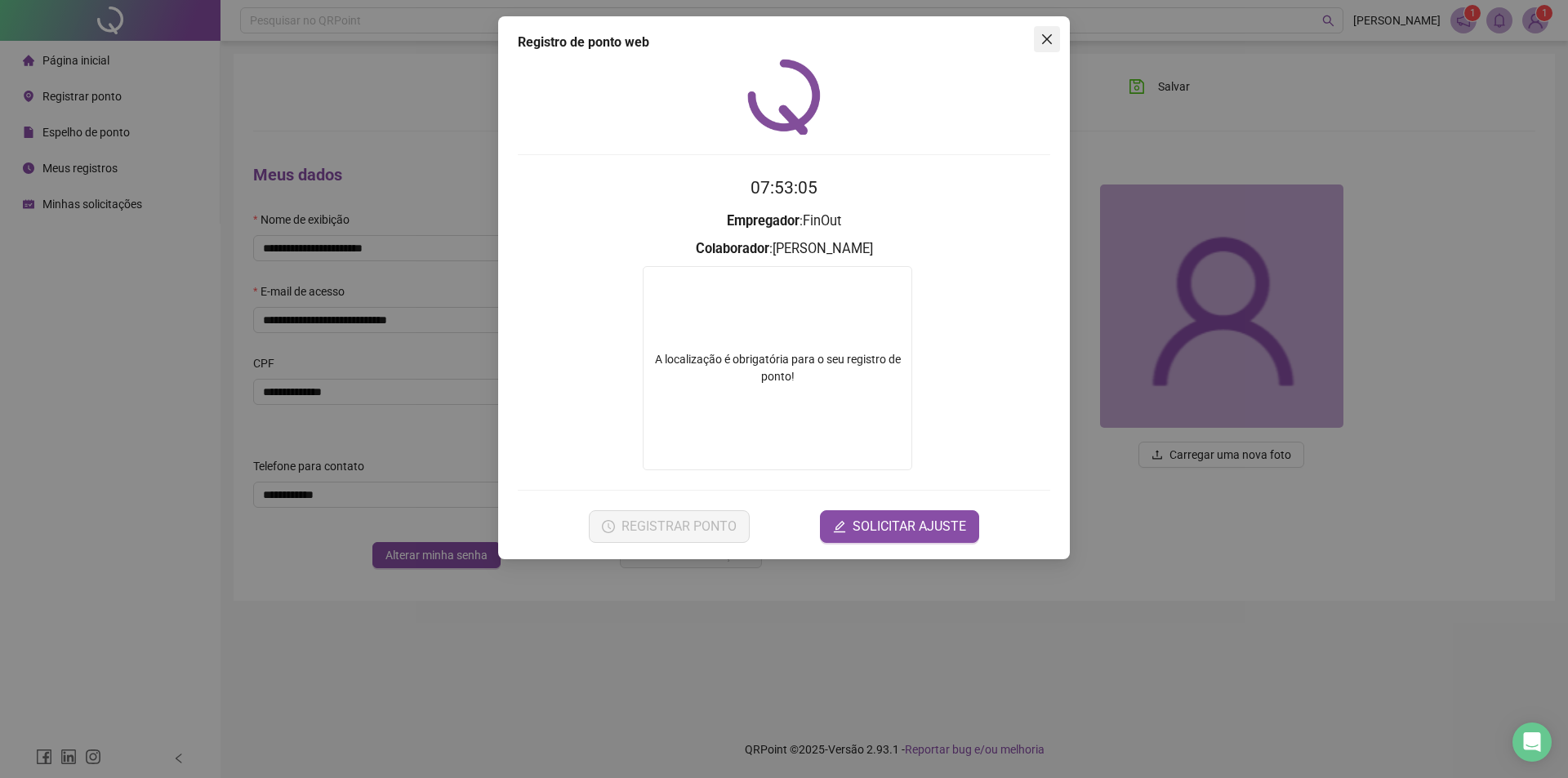
click at [1050, 40] on icon "close" at bounding box center [1046, 39] width 13 height 13
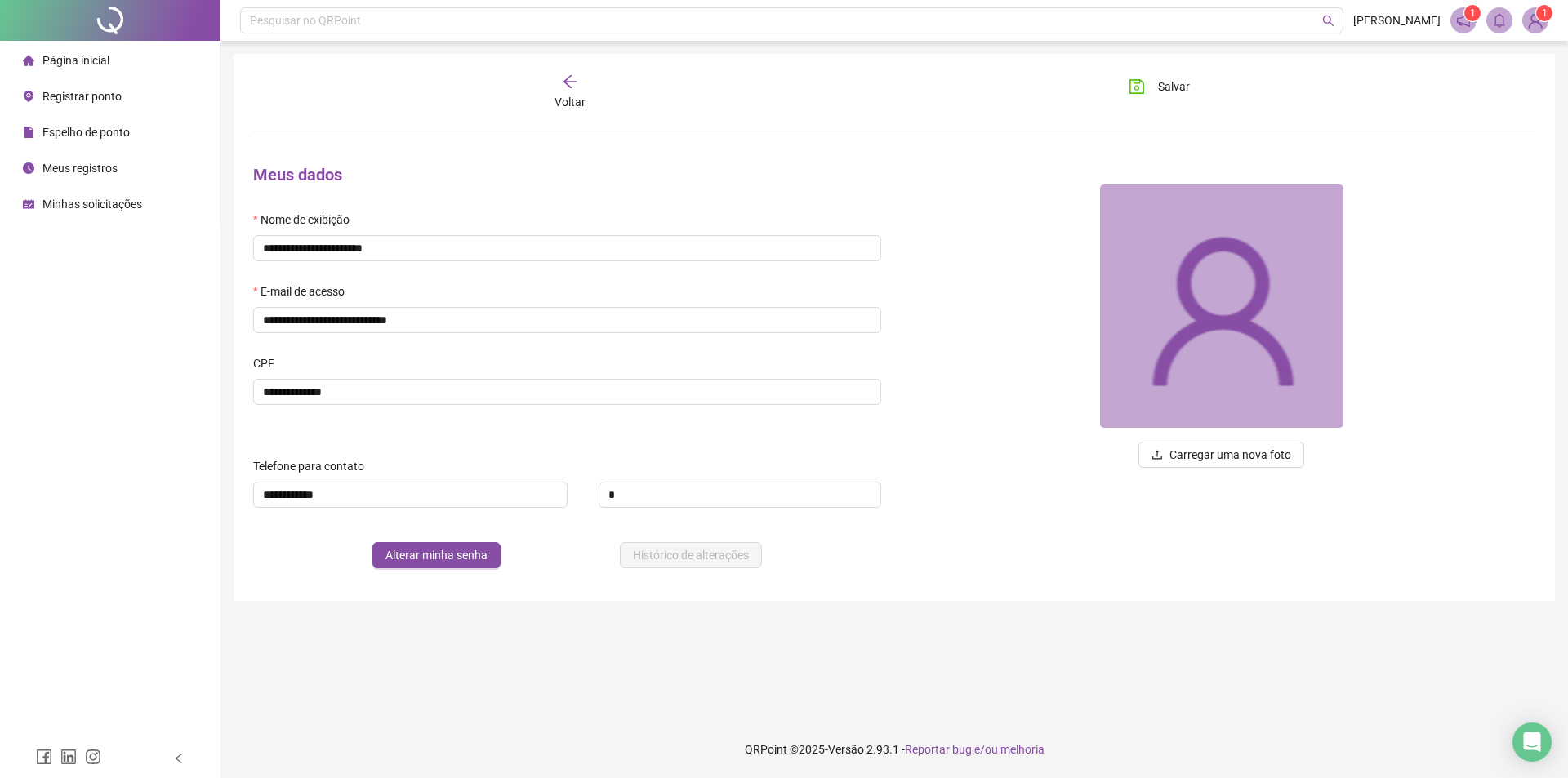
click at [1538, 19] on sup "1" at bounding box center [1545, 13] width 17 height 17
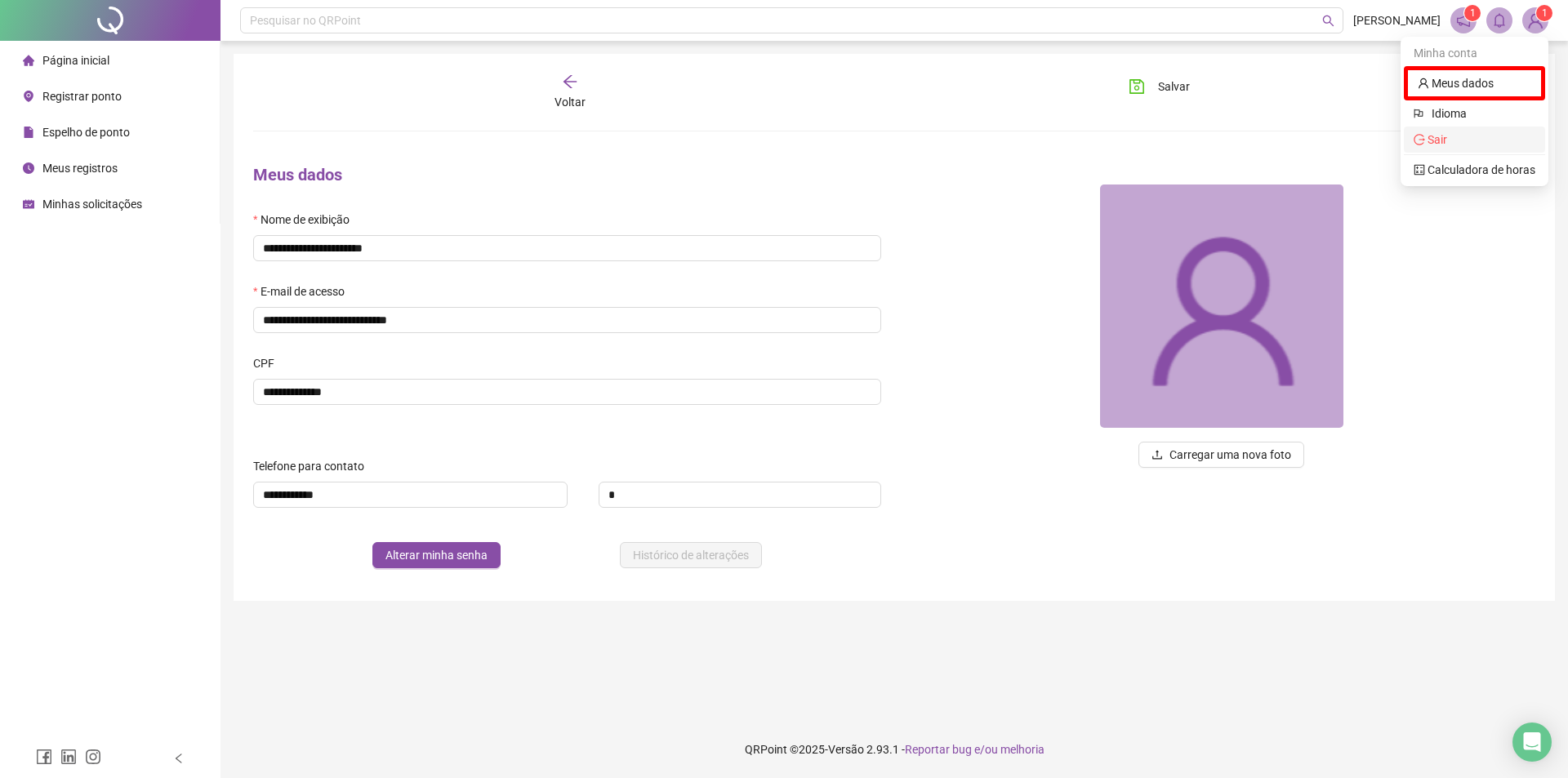
click at [1454, 148] on li "Sair" at bounding box center [1474, 139] width 141 height 26
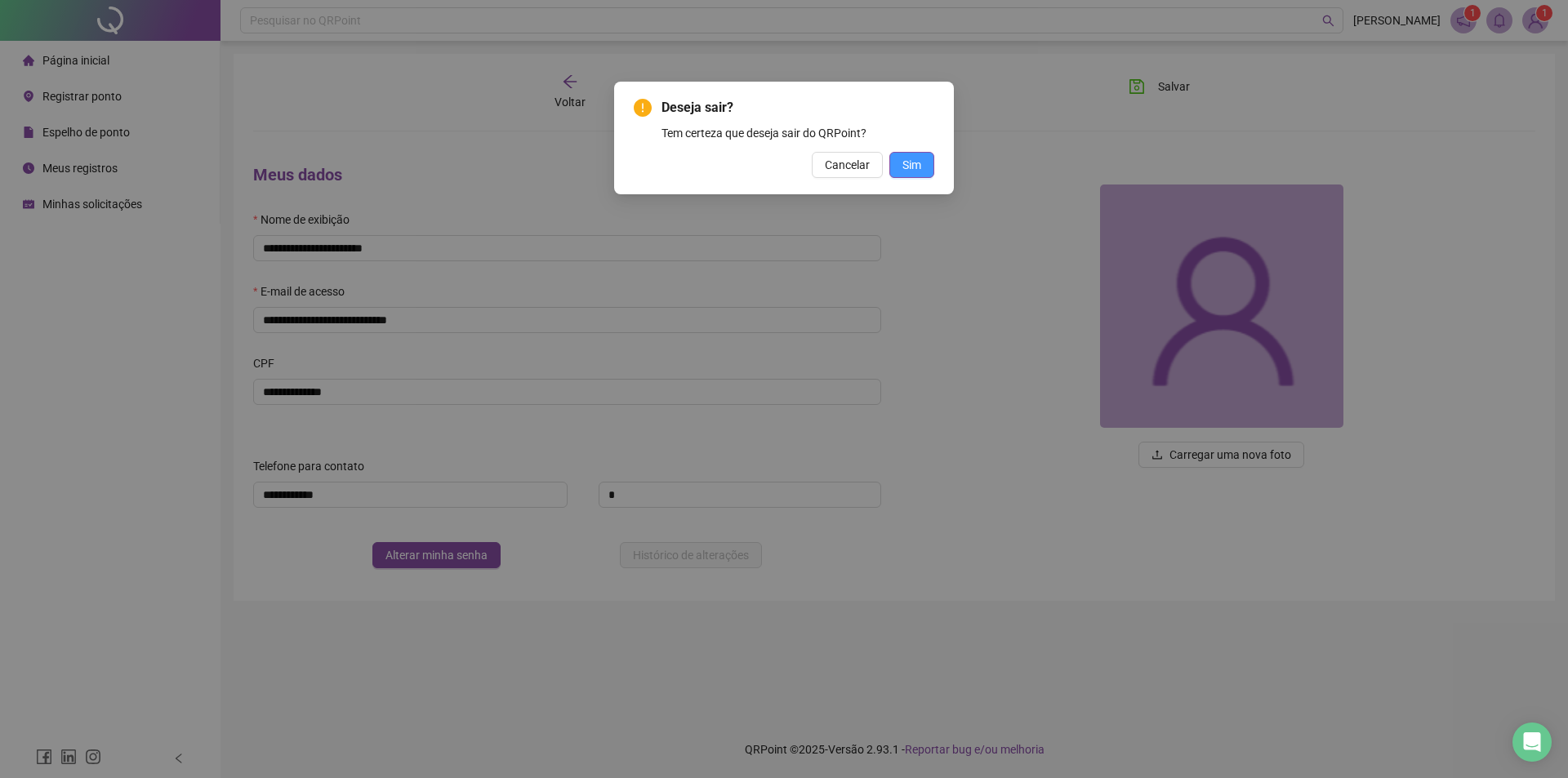
click at [928, 159] on button "Sim" at bounding box center [912, 165] width 45 height 26
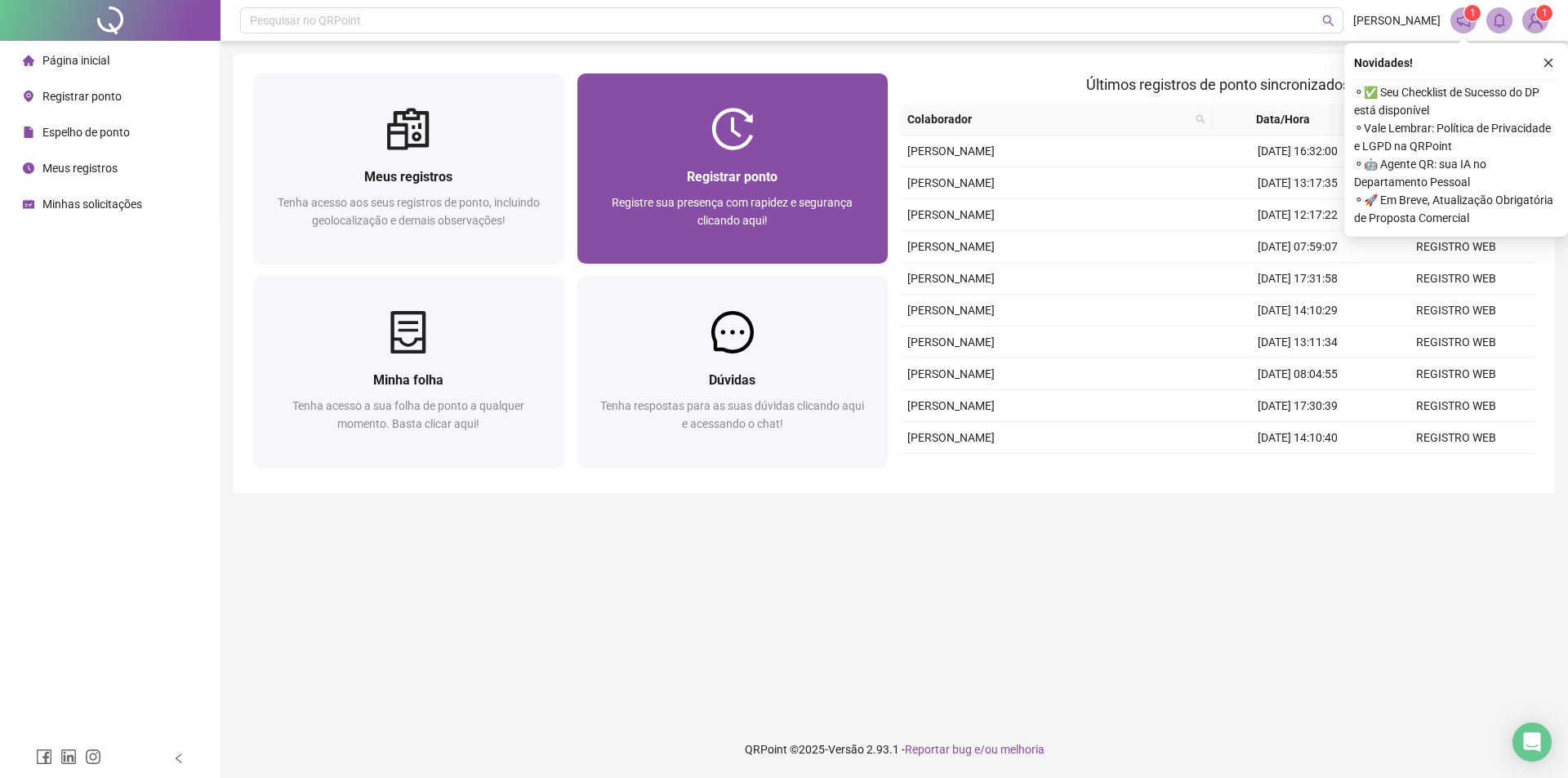
click at [640, 172] on div "Registrar ponto" at bounding box center [732, 176] width 272 height 20
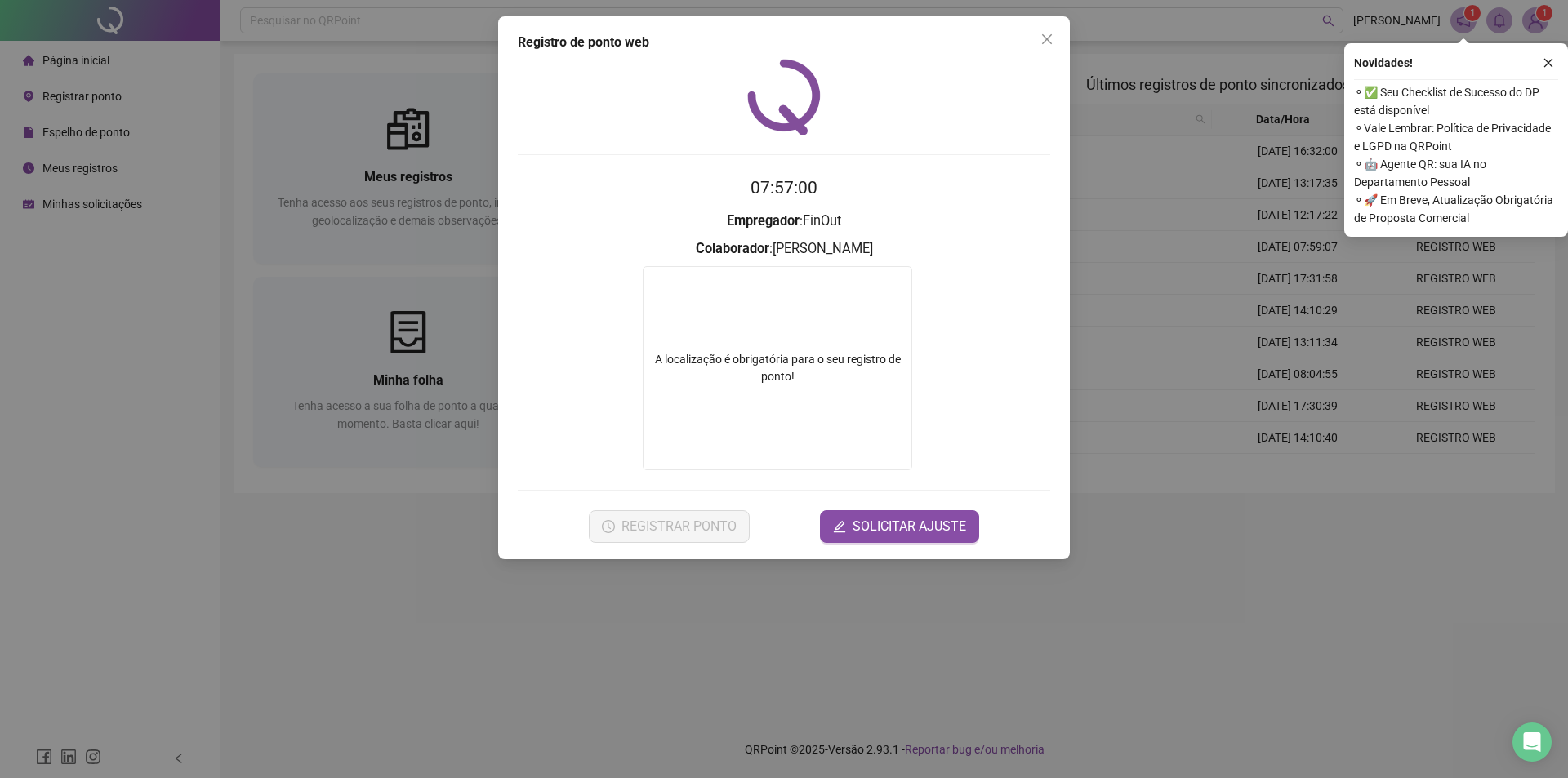
drag, startPoint x: 511, startPoint y: 292, endPoint x: 63, endPoint y: 3, distance: 533.1
click at [514, 292] on div "Registro de ponto web 07:57:00 Empregador : [PERSON_NAME] : [PERSON_NAME] A loc…" at bounding box center [784, 288] width 571 height 543
click at [766, 390] on div "A localização é obrigatória para o seu registro de ponto!" at bounding box center [777, 368] width 269 height 204
click at [783, 611] on div "Registro de ponto web 08:02:45 Empregador : [PERSON_NAME] : [PERSON_NAME] A loc…" at bounding box center [784, 389] width 1568 height 778
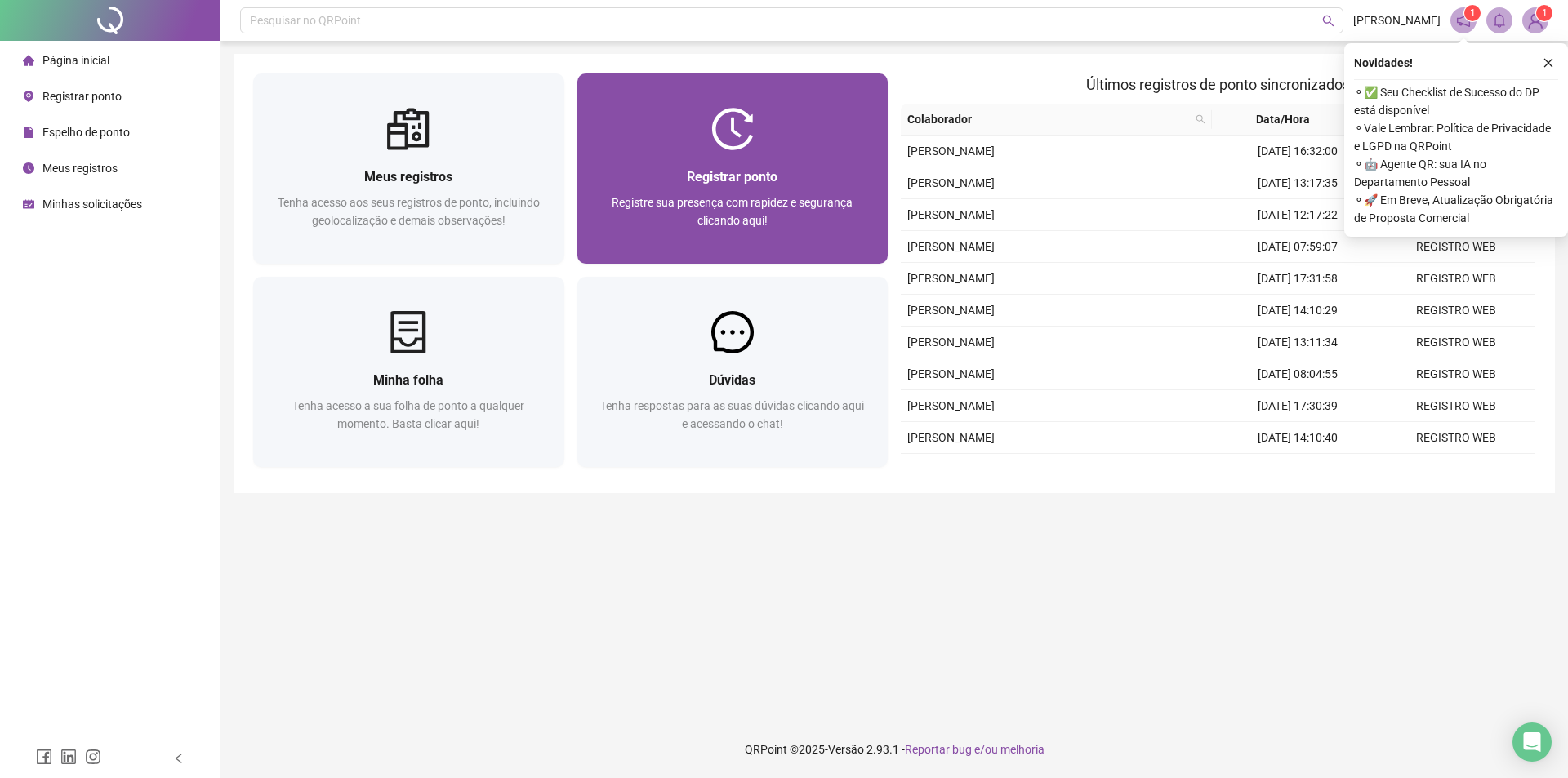
click at [697, 192] on div "Registrar ponto Registre sua presença com rapidez e segurança clicando aqui!" at bounding box center [732, 207] width 272 height 81
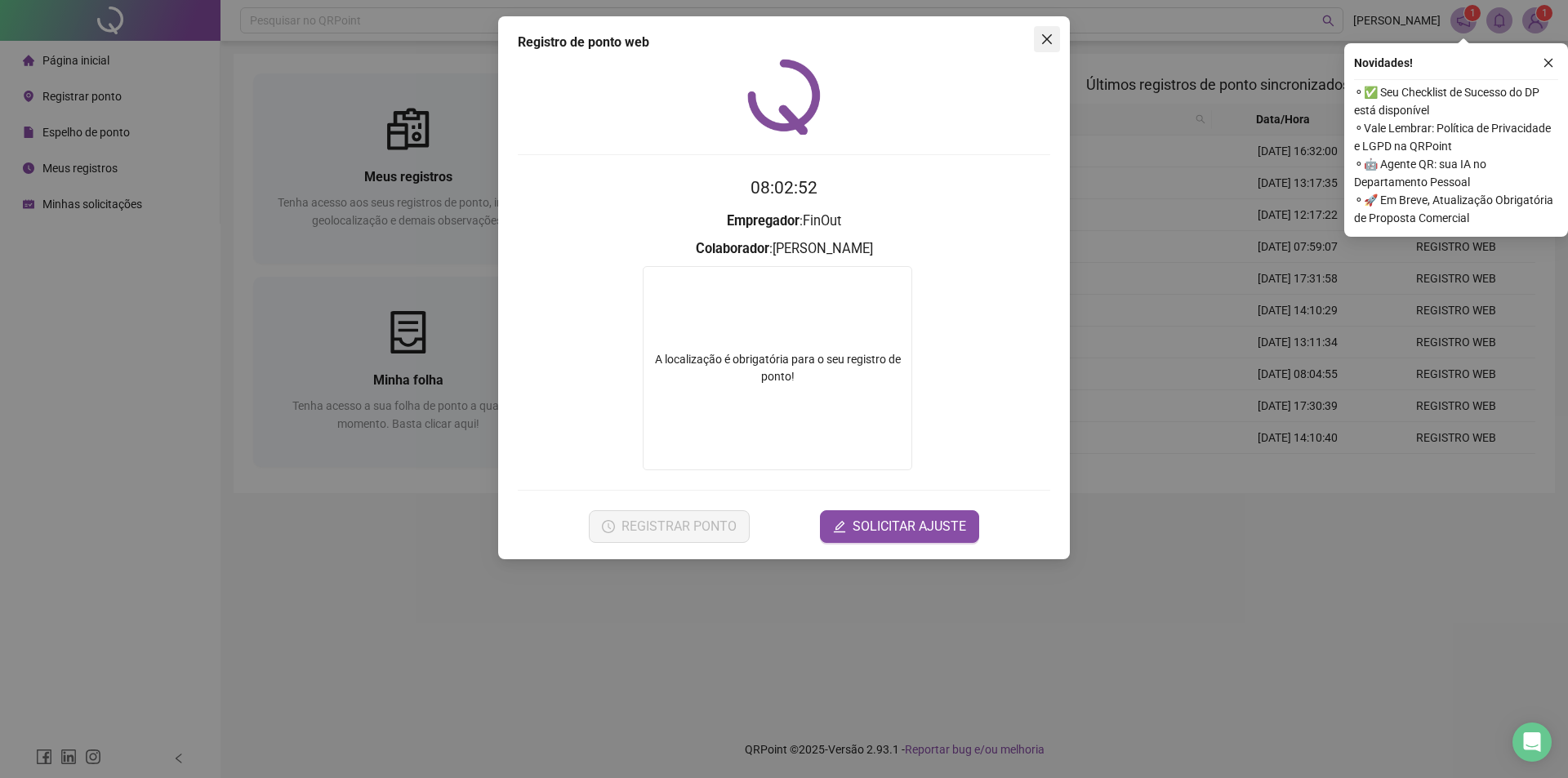
click at [1046, 32] on button "Close" at bounding box center [1047, 39] width 26 height 26
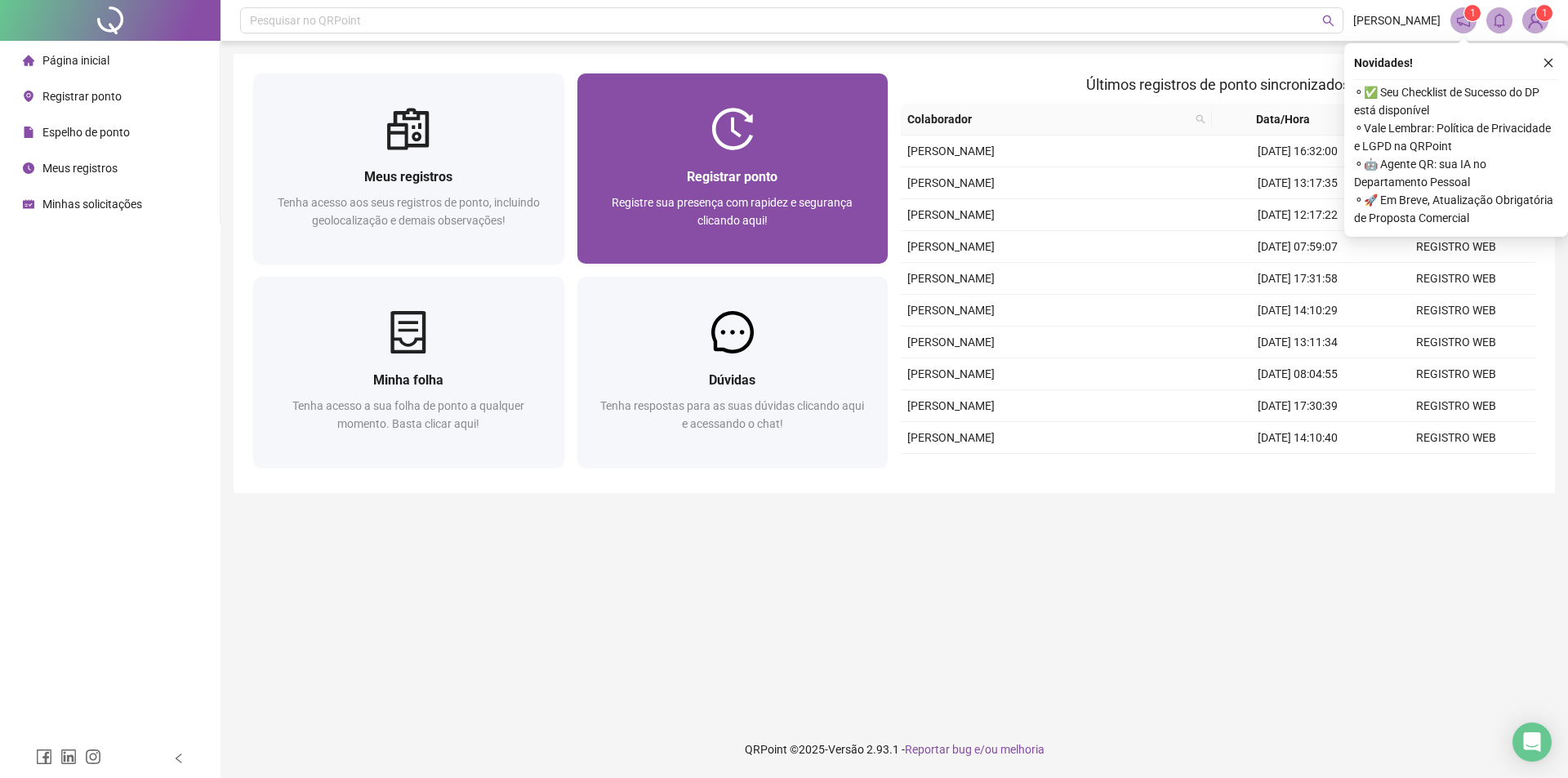
click at [740, 129] on img at bounding box center [733, 130] width 43 height 43
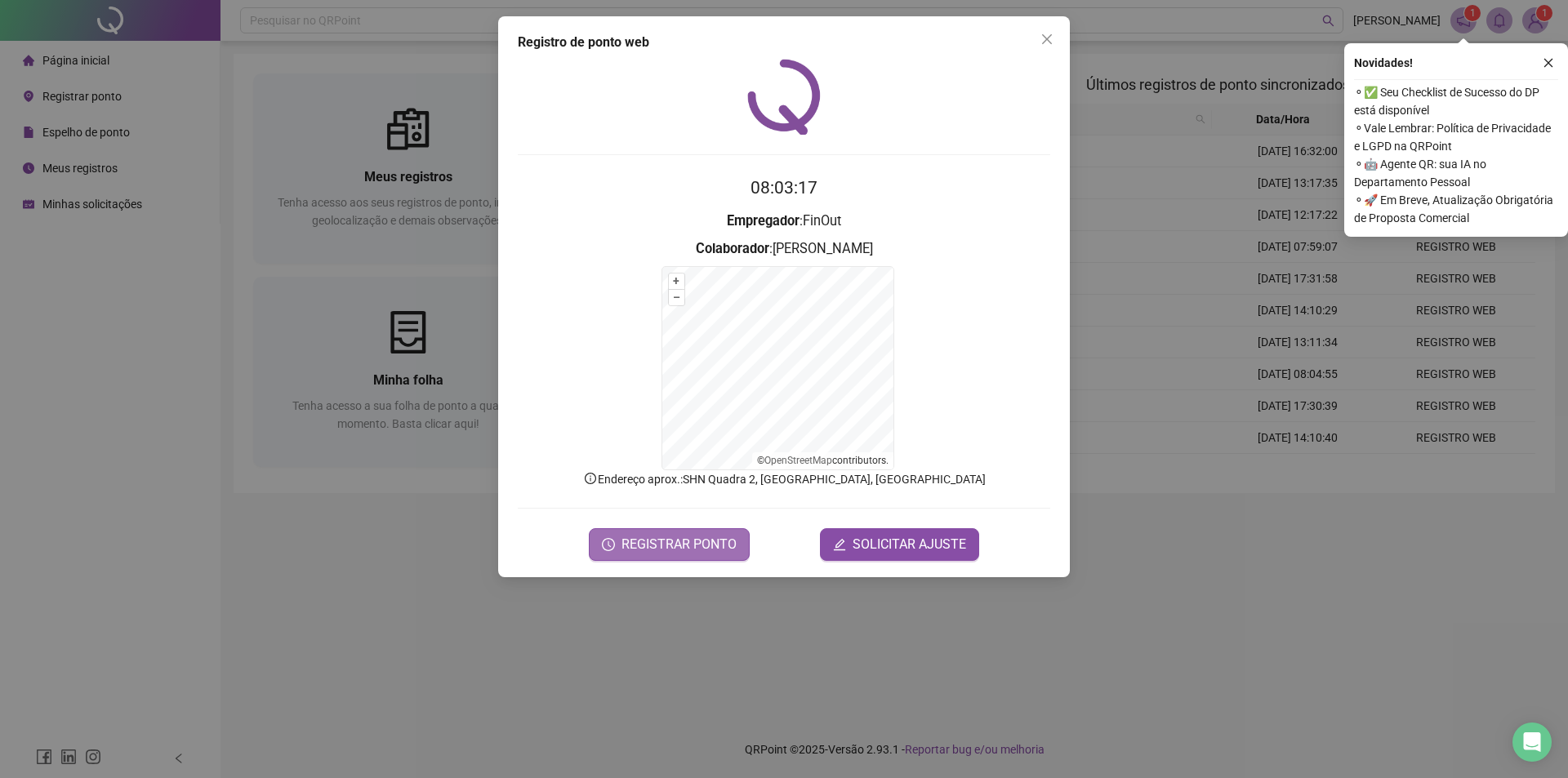
click at [624, 543] on span "REGISTRAR PONTO" at bounding box center [680, 545] width 115 height 19
